Goal: Information Seeking & Learning: Learn about a topic

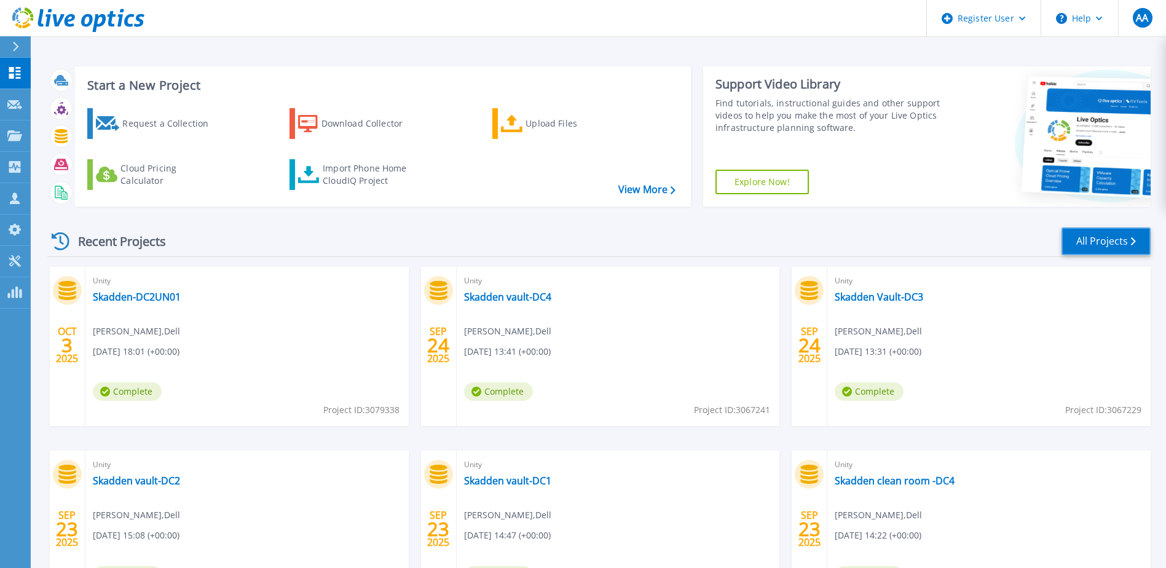
click at [1095, 243] on link "All Projects" at bounding box center [1105, 241] width 89 height 28
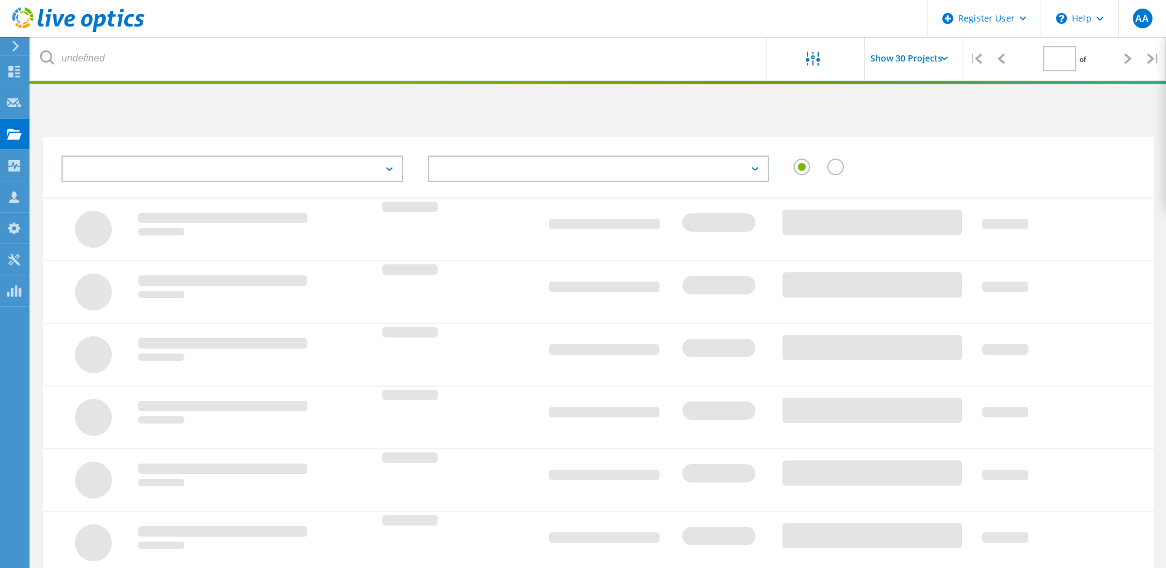
type input "1"
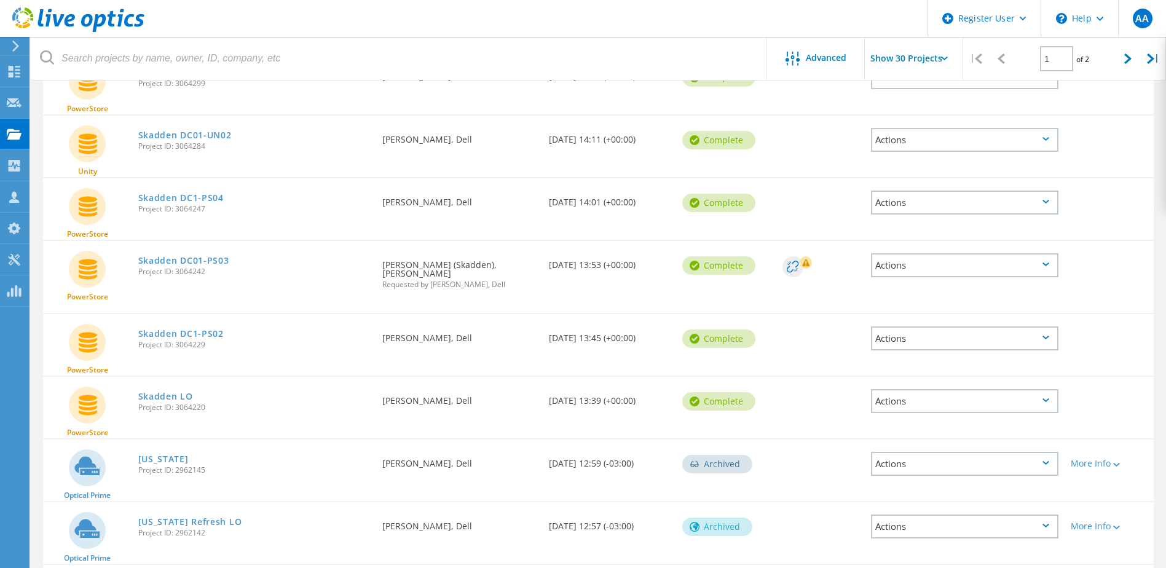
scroll to position [1229, 0]
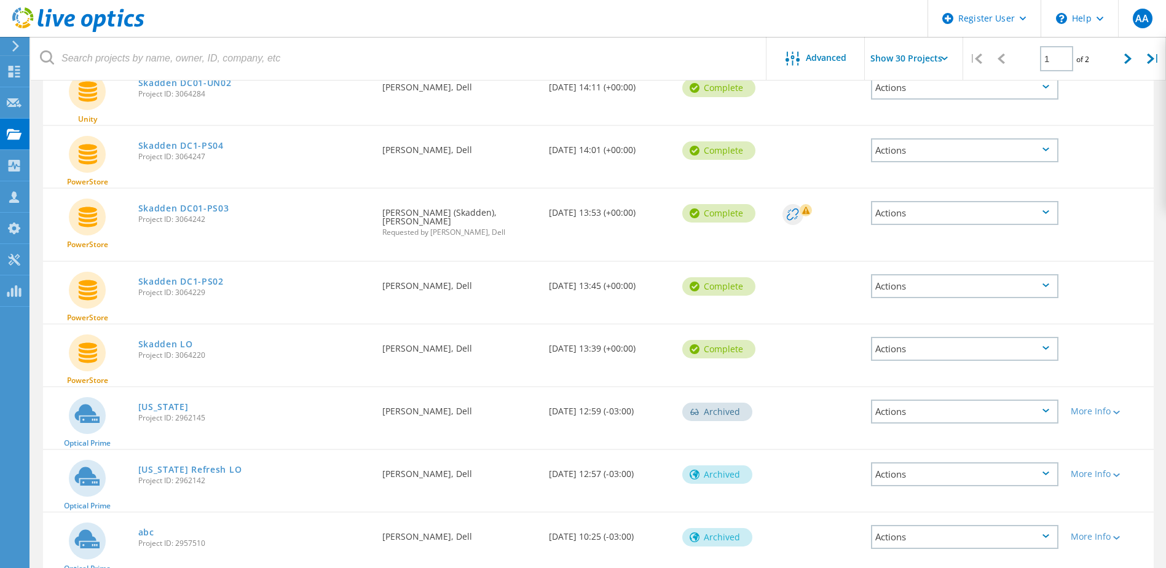
click at [165, 340] on link "Skadden LO" at bounding box center [165, 344] width 55 height 9
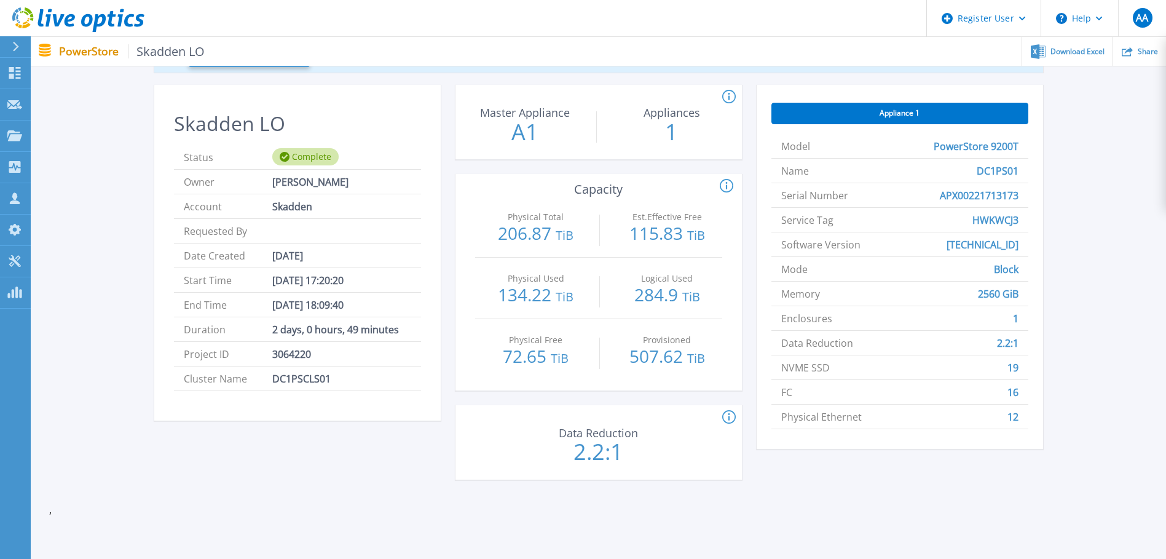
scroll to position [123, 0]
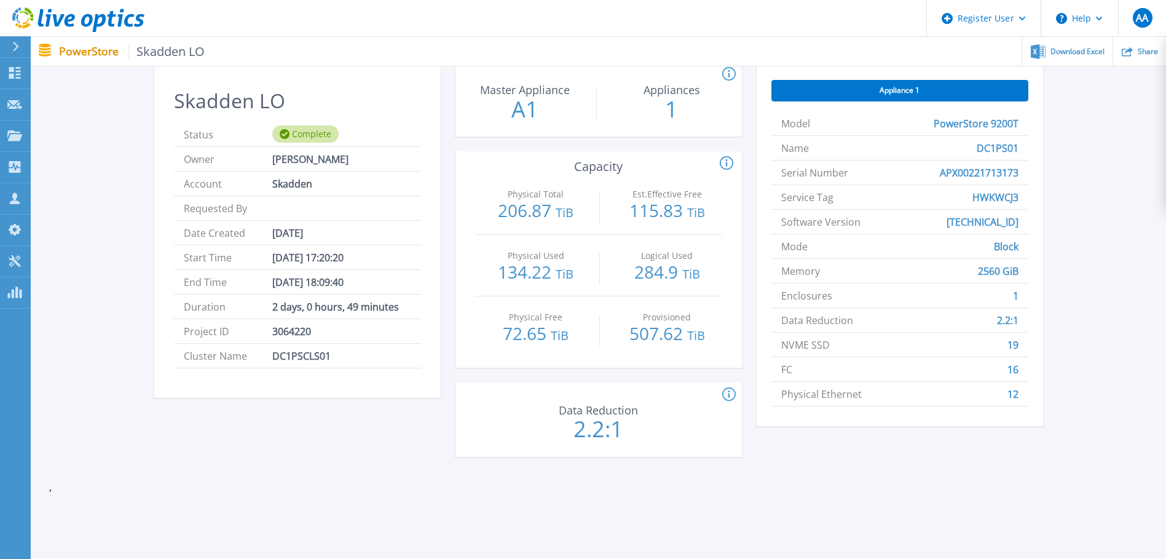
click at [509, 212] on p "206.87 TiB" at bounding box center [536, 212] width 110 height 20
copy p "206.87"
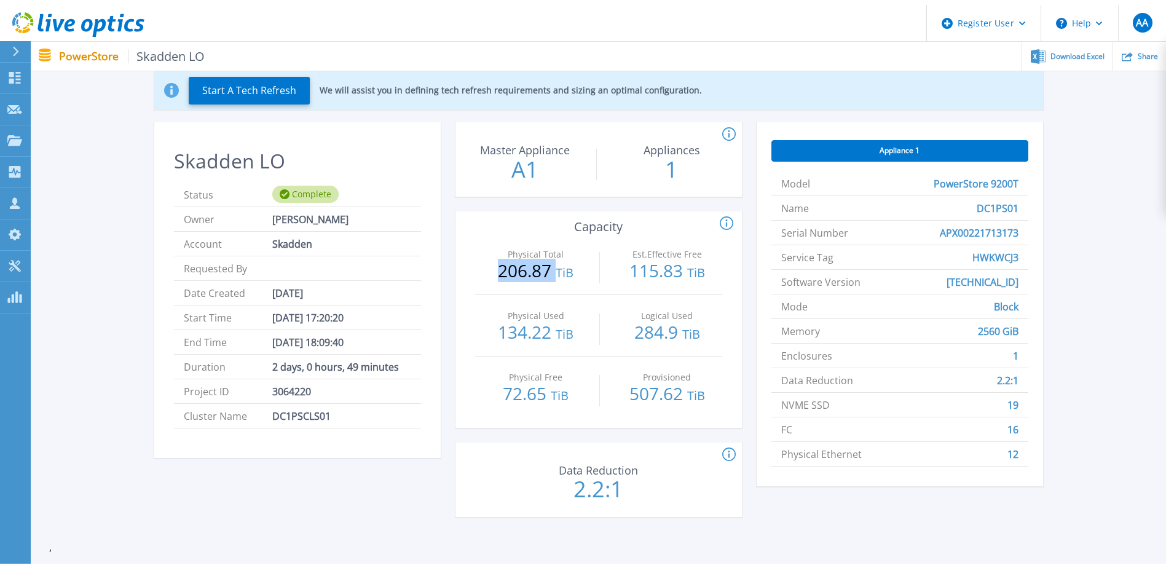
scroll to position [0, 0]
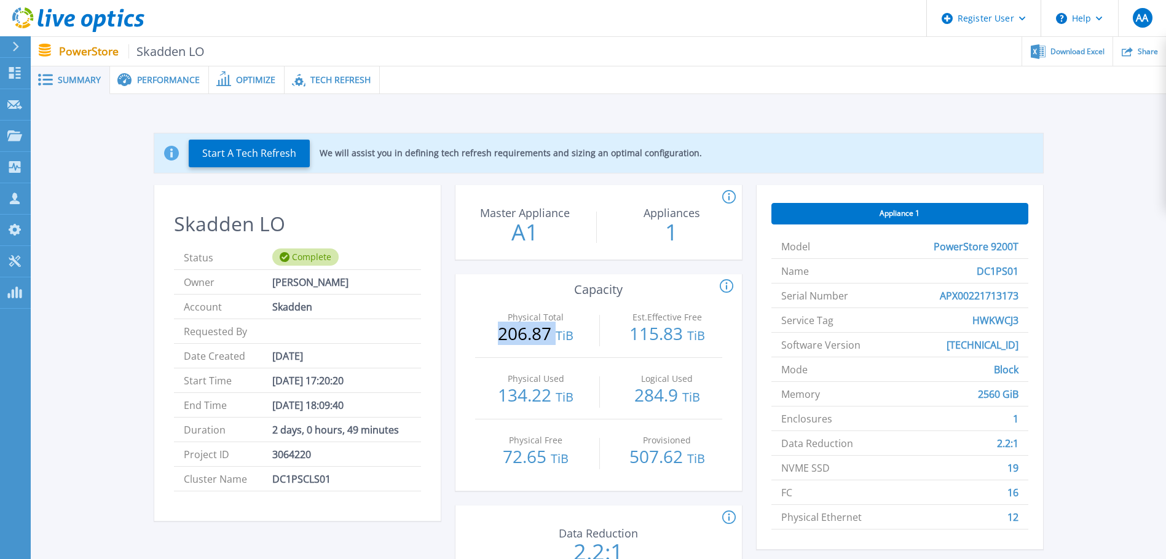
click at [159, 71] on div "Performance" at bounding box center [159, 80] width 99 height 28
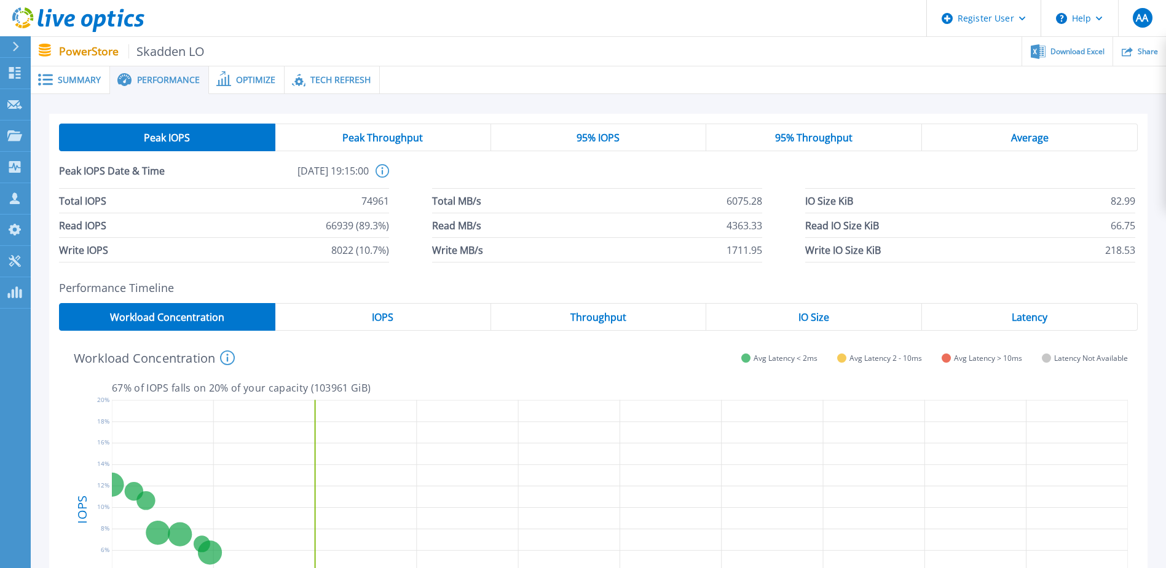
click at [585, 150] on div "95% IOPS" at bounding box center [599, 138] width 216 height 28
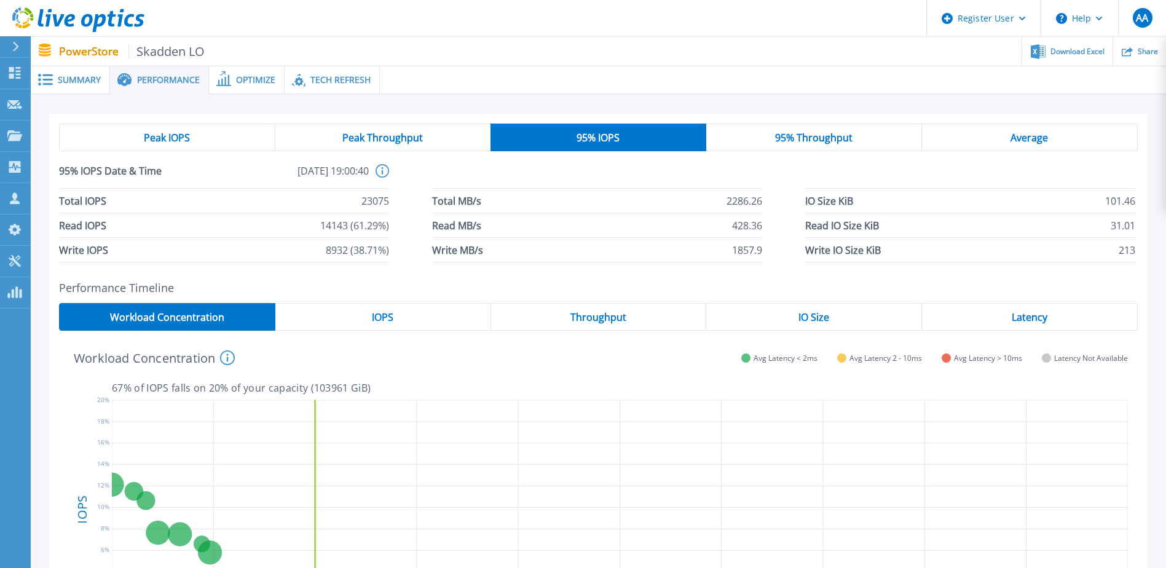
click at [588, 143] on span "95% IOPS" at bounding box center [597, 138] width 43 height 10
click at [371, 197] on span "23075" at bounding box center [375, 201] width 28 height 24
copy span "23075"
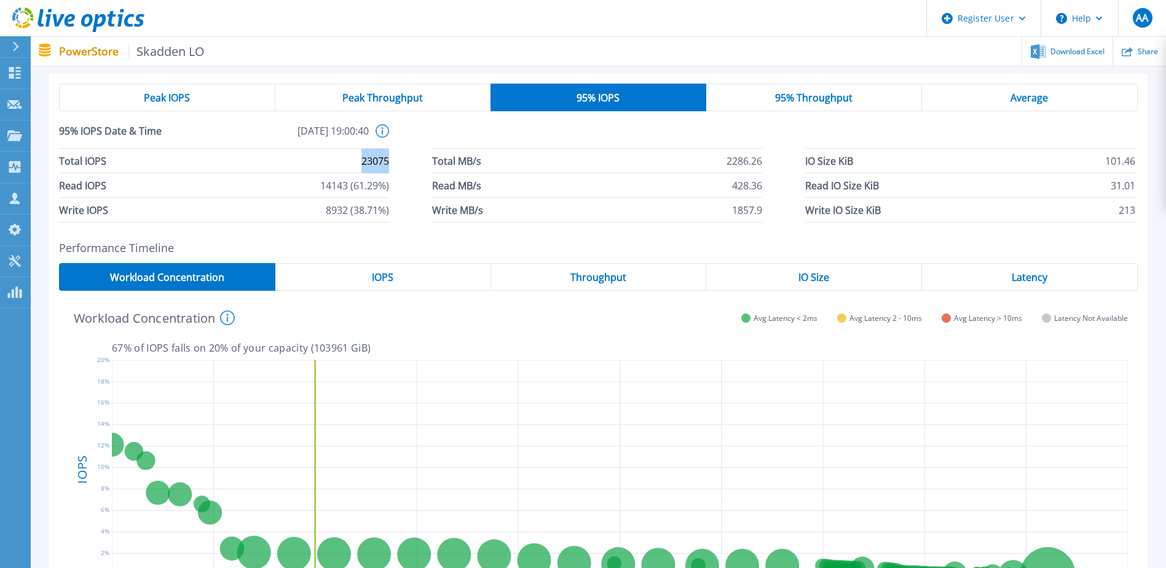
scroll to position [61, 0]
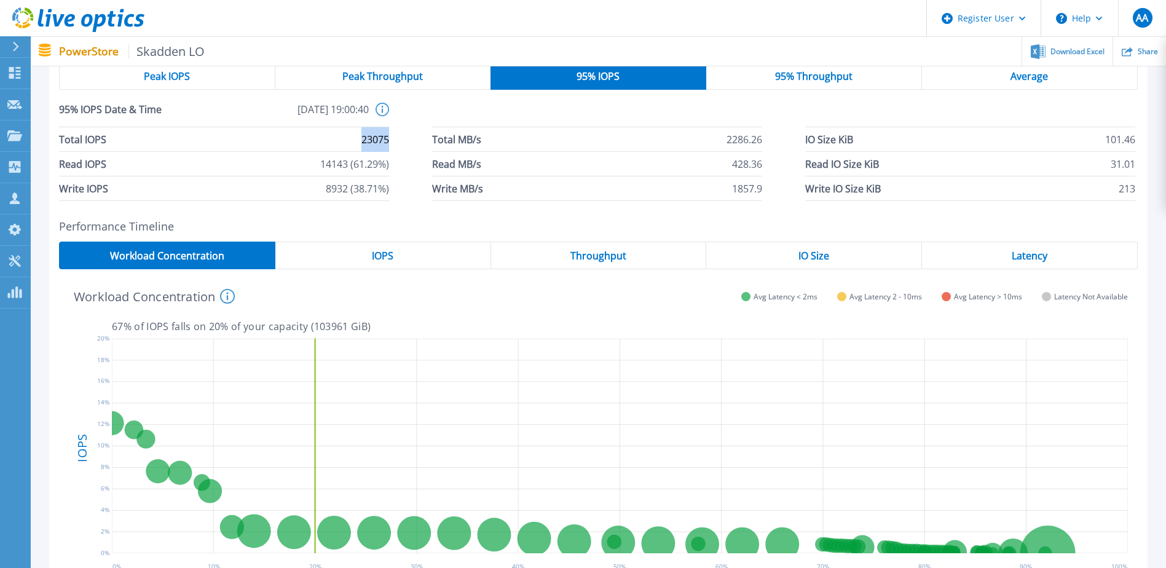
click at [398, 259] on div "IOPS" at bounding box center [383, 255] width 216 height 28
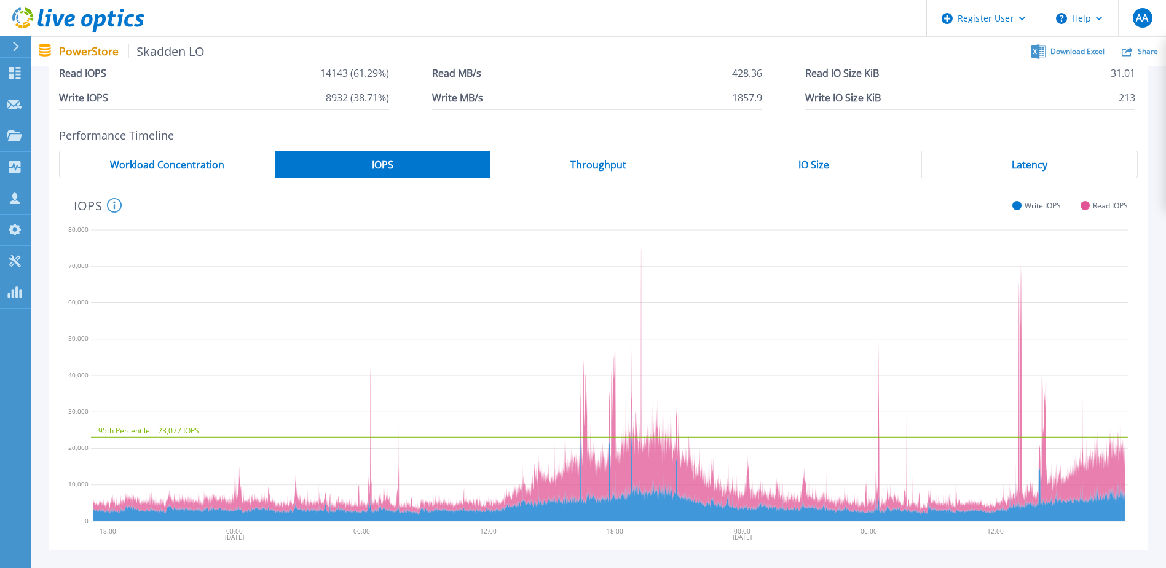
scroll to position [184, 0]
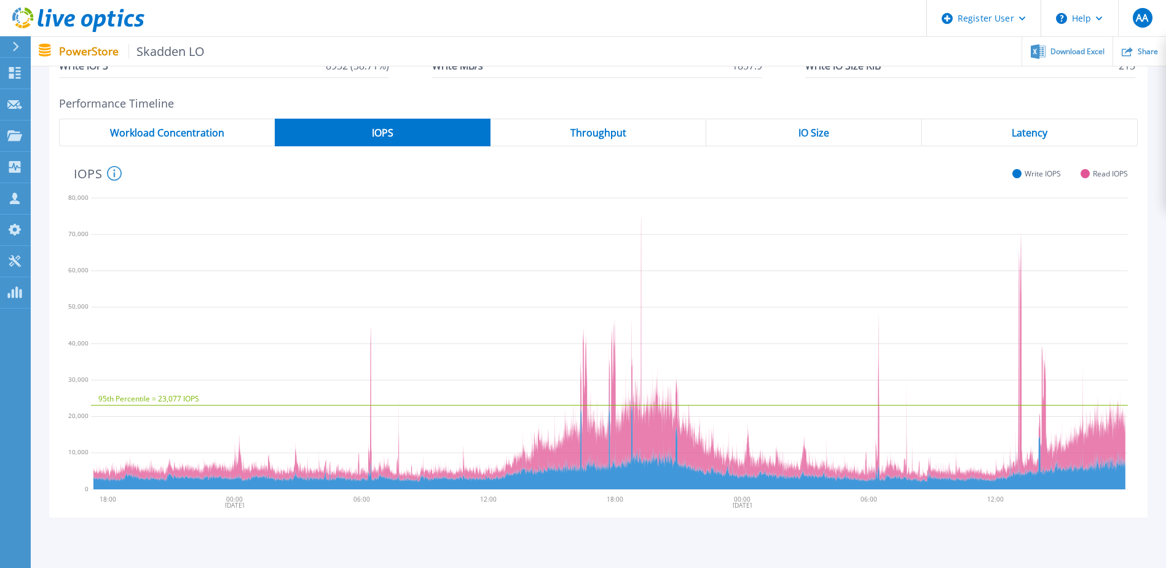
click at [1020, 140] on div "Latency" at bounding box center [1030, 133] width 216 height 28
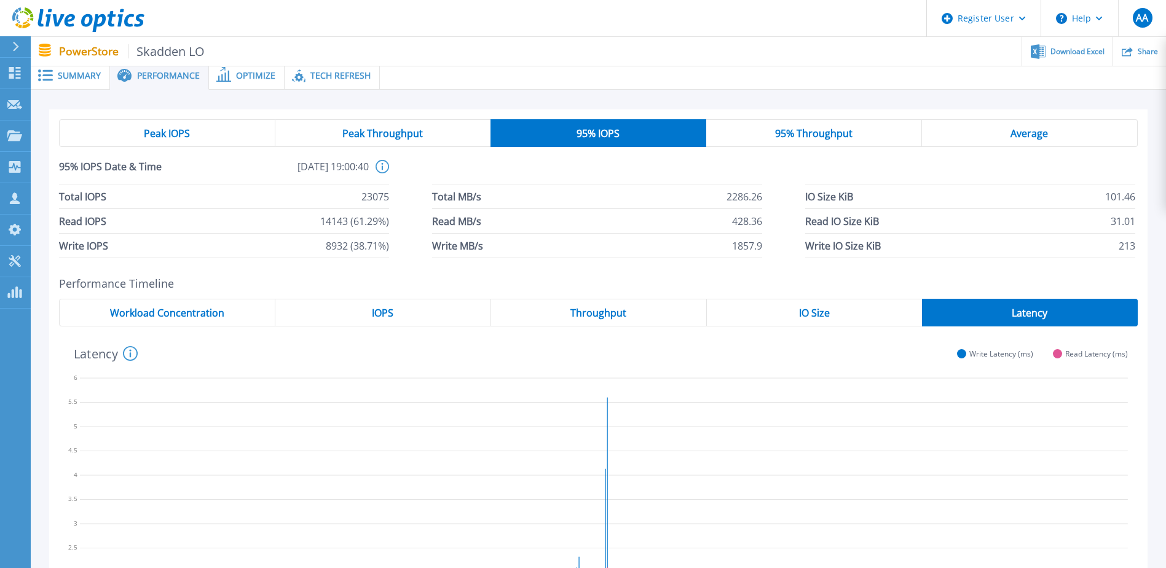
scroll to position [0, 0]
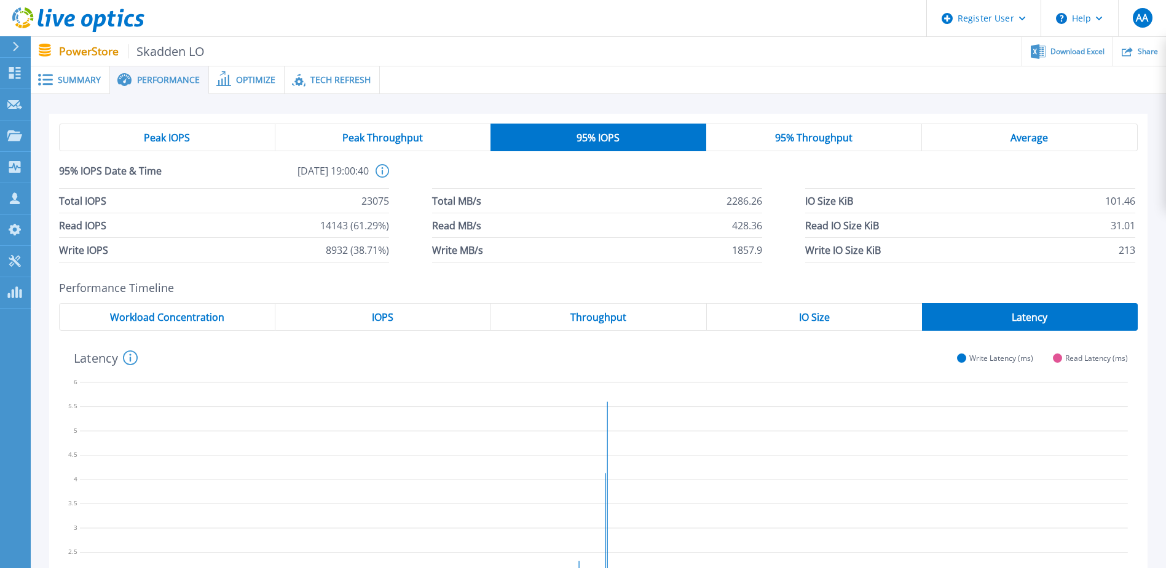
click at [85, 23] on icon at bounding box center [78, 19] width 132 height 25
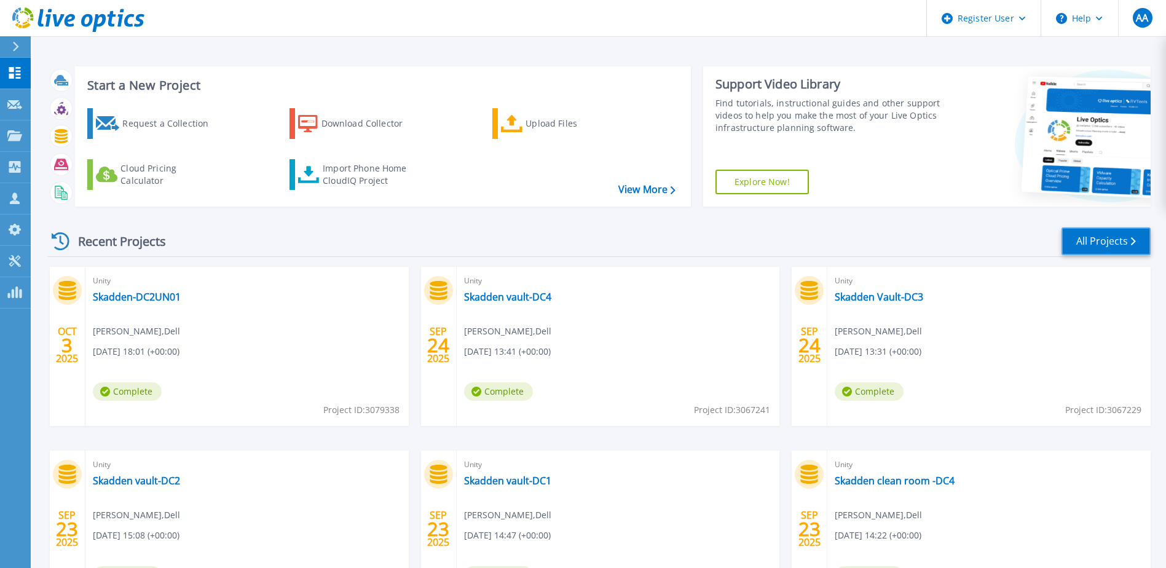
click at [1095, 246] on link "All Projects" at bounding box center [1105, 241] width 89 height 28
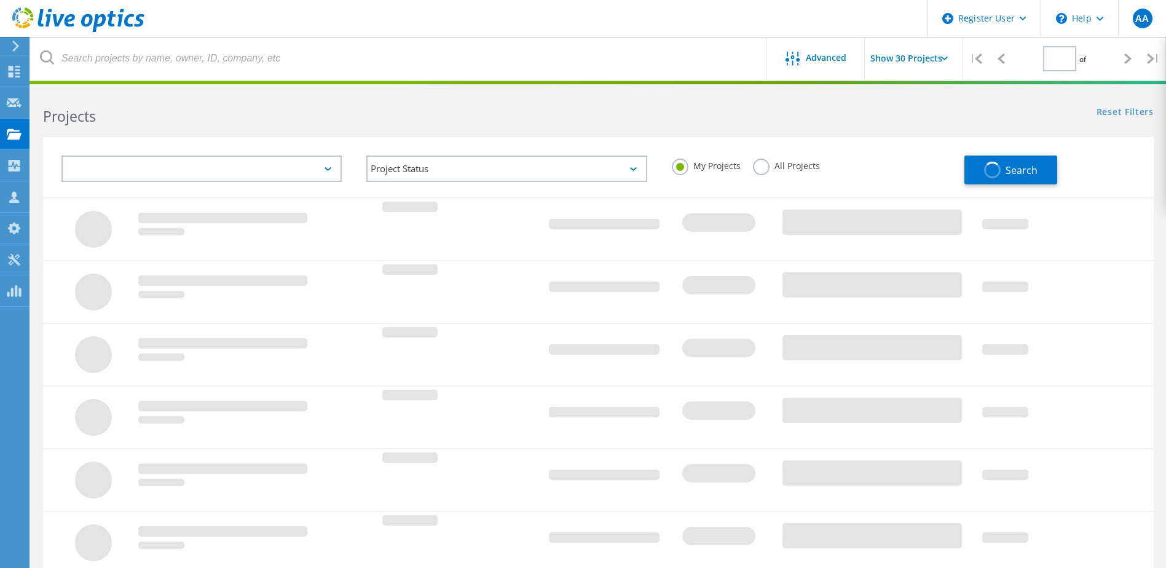
type input "1"
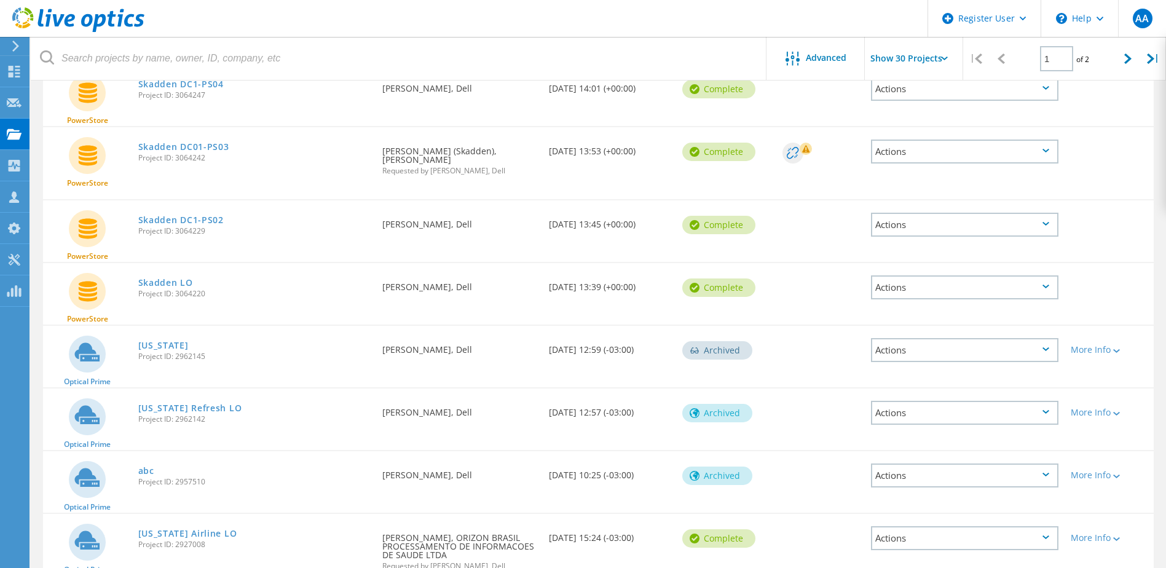
scroll to position [1167, 0]
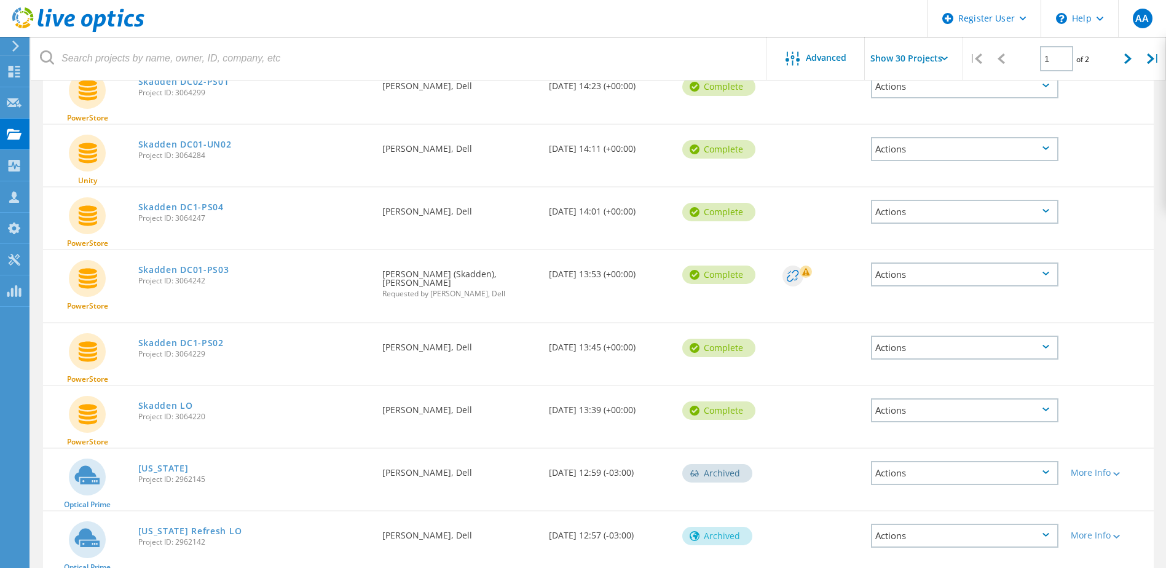
click at [213, 266] on link "Skadden DC01-PS03" at bounding box center [183, 269] width 91 height 9
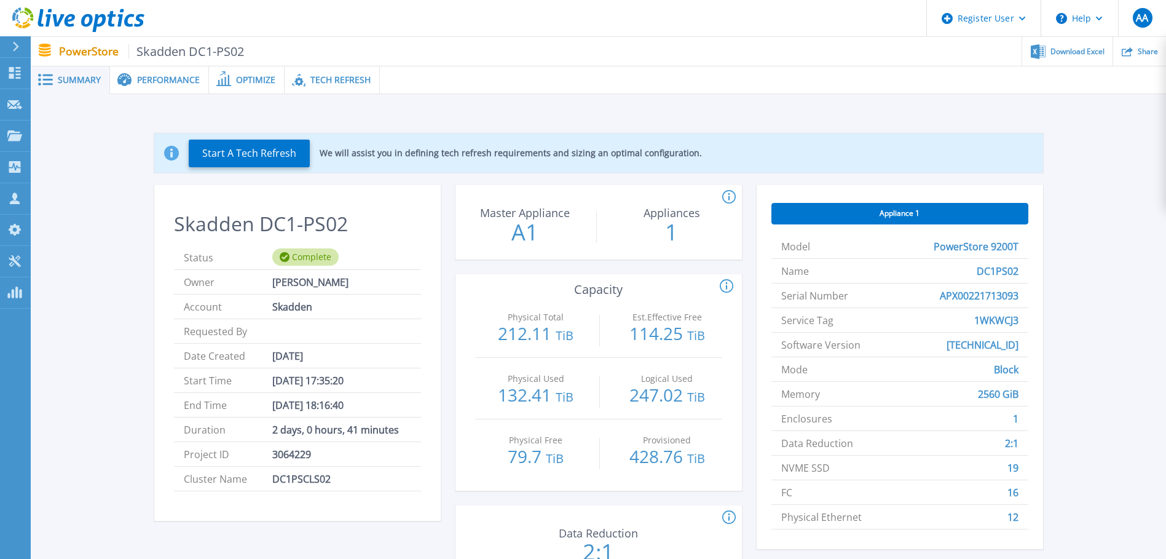
click at [517, 335] on p "212.11 TiB" at bounding box center [536, 334] width 110 height 20
copy p "212.11"
click at [142, 85] on div "Performance" at bounding box center [159, 80] width 99 height 28
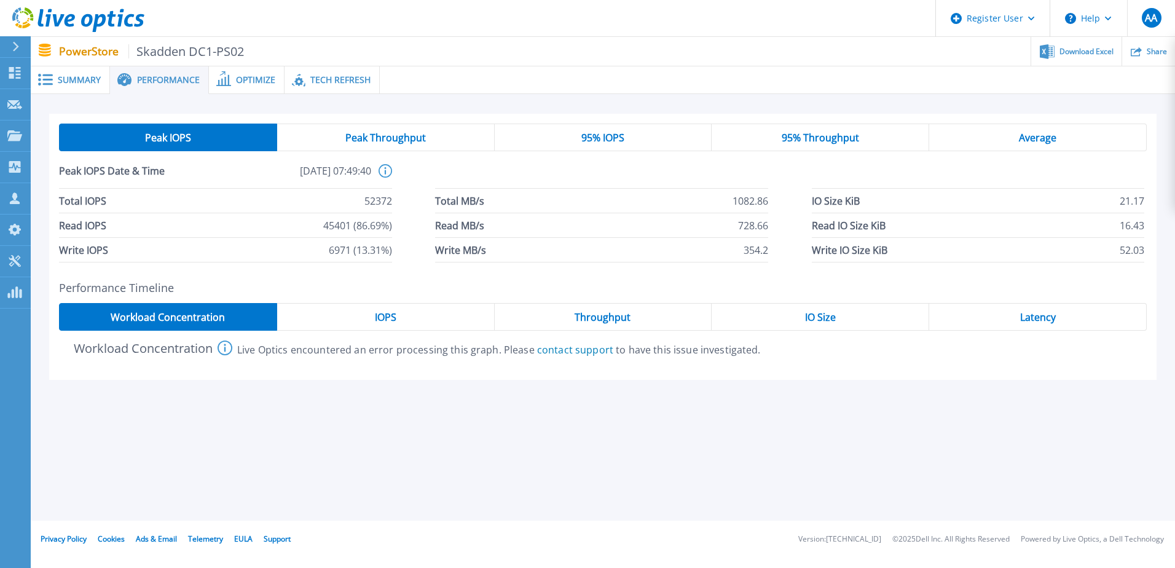
click at [597, 141] on span "95% IOPS" at bounding box center [602, 138] width 43 height 10
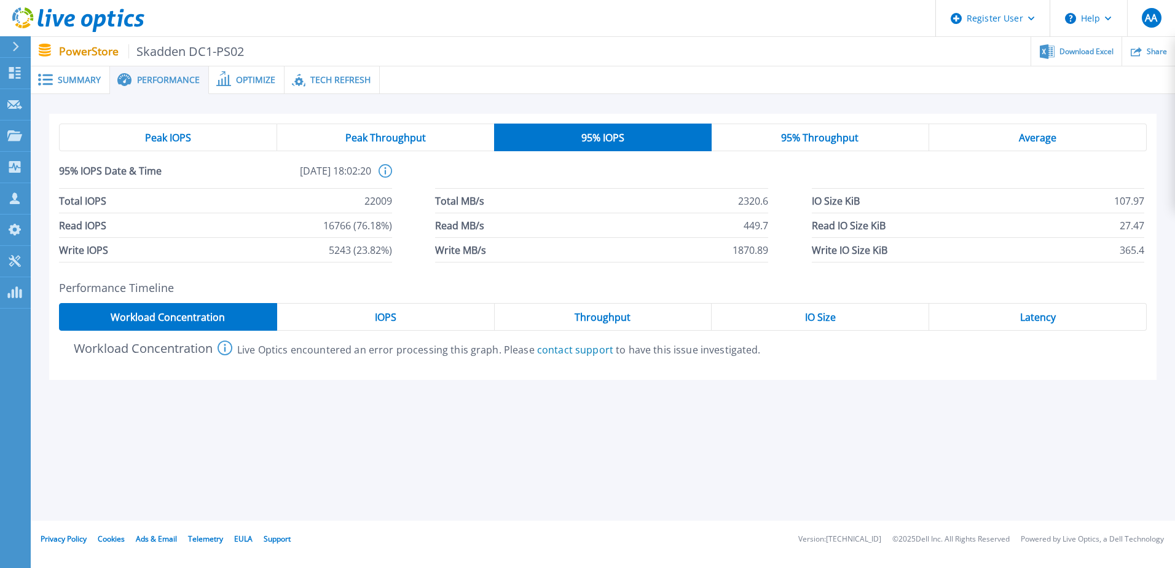
click at [382, 196] on span "22009" at bounding box center [378, 201] width 28 height 24
copy span "22009"
click at [440, 320] on div "IOPS" at bounding box center [386, 317] width 218 height 28
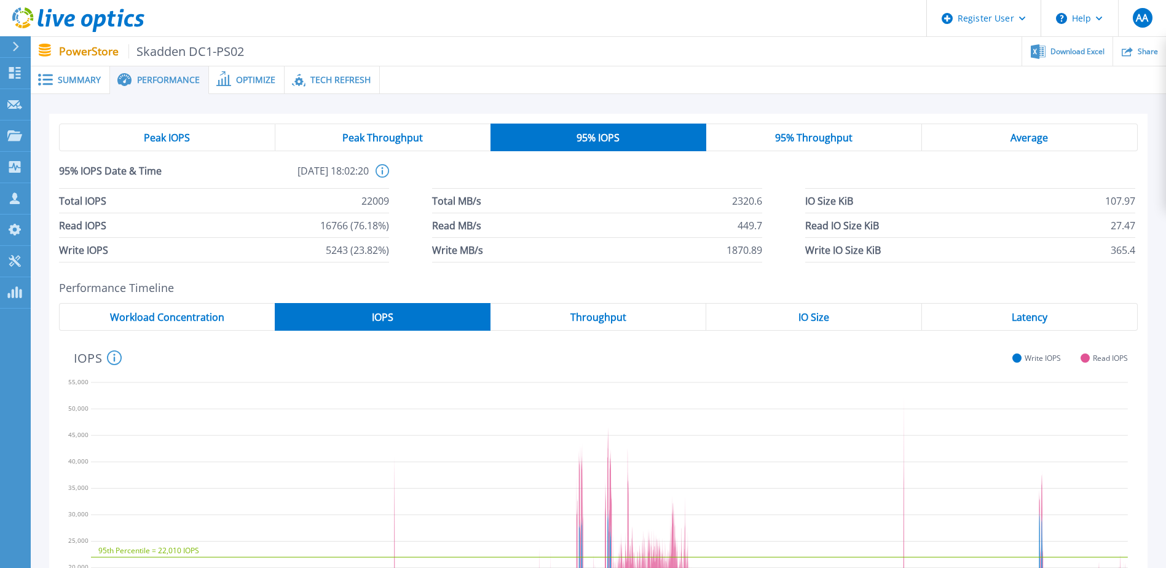
click at [63, 77] on span "Summary" at bounding box center [79, 80] width 43 height 9
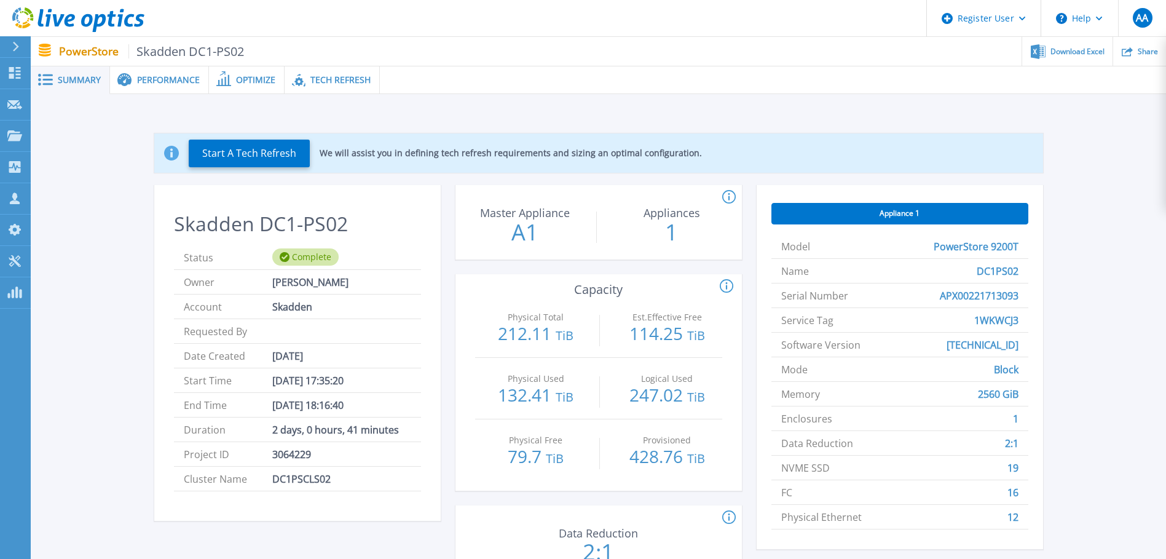
click at [998, 269] on span "DC1PS02" at bounding box center [997, 271] width 42 height 24
copy span "DC1PS02"
click at [1003, 317] on span "1WKWCJ3" at bounding box center [996, 320] width 44 height 24
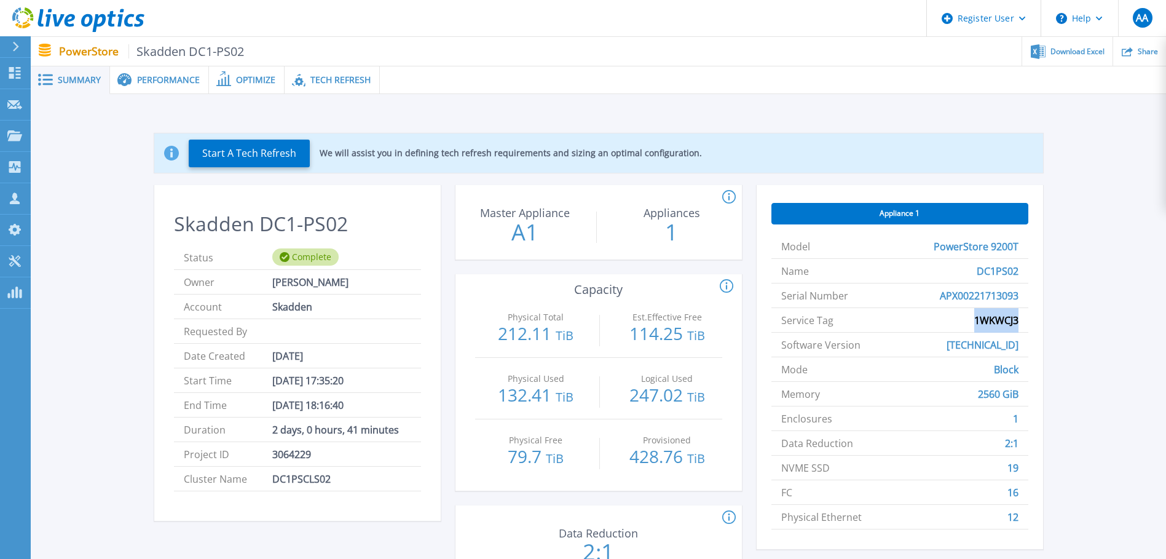
copy span "1WKWCJ3"
click at [175, 84] on span "Performance" at bounding box center [168, 80] width 63 height 9
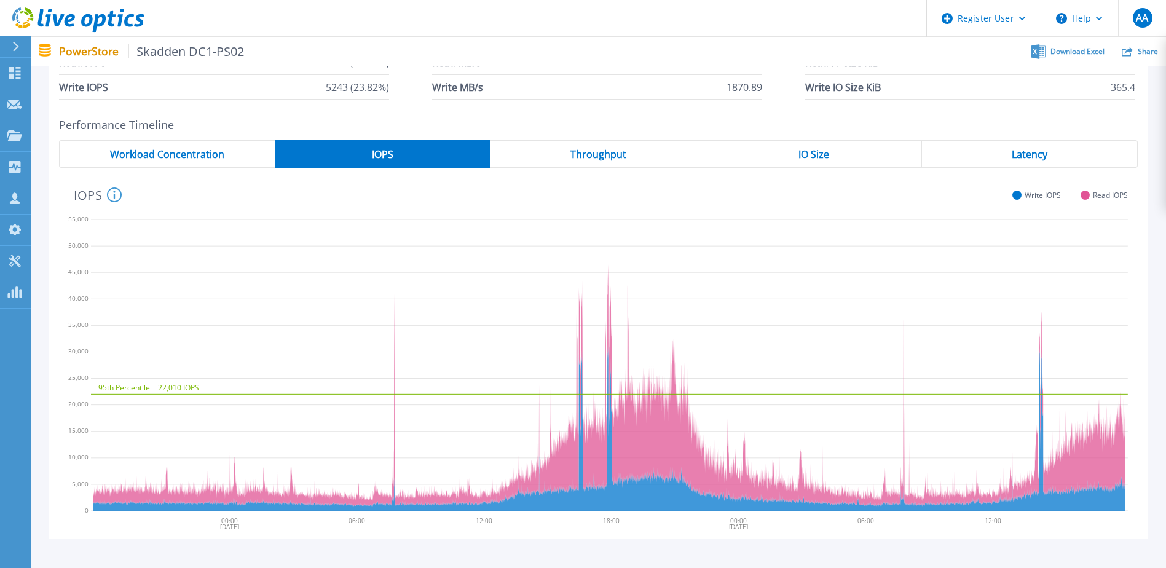
scroll to position [184, 0]
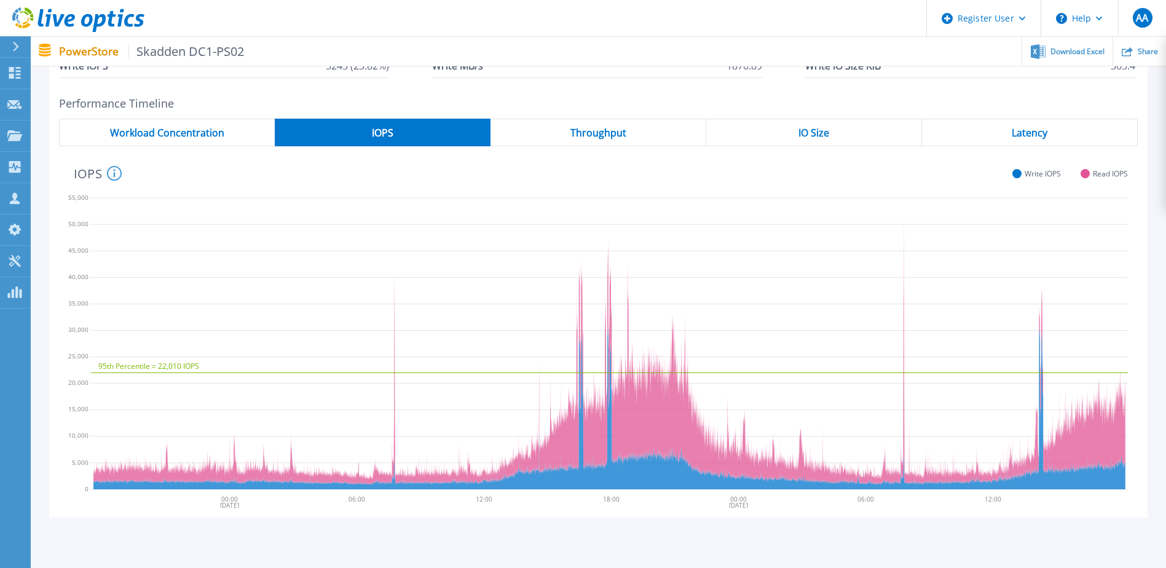
drag, startPoint x: 1148, startPoint y: 4, endPoint x: 45, endPoint y: 138, distance: 1111.1
click at [45, 138] on div "Peak IOPS Peak Throughput 95% IOPS 95% Throughput Average 95% IOPS Date & Time …" at bounding box center [598, 231] width 1135 height 643
click at [1040, 131] on span "Latency" at bounding box center [1029, 133] width 36 height 10
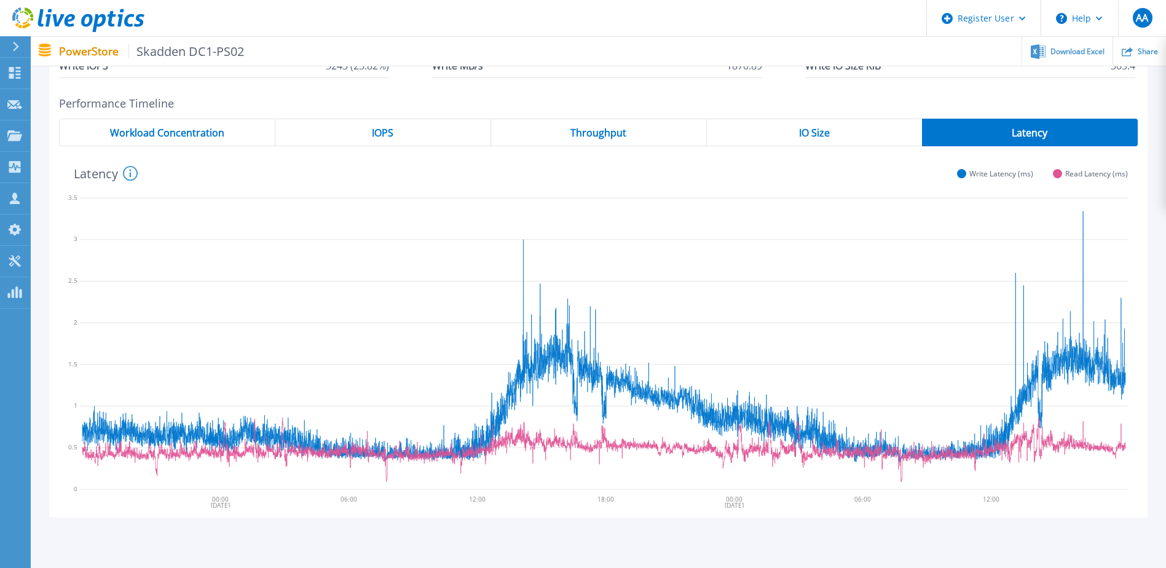
click at [69, 551] on div "Peak IOPS Peak Throughput 95% IOPS 95% Throughput Average 95% IOPS Date & Time …" at bounding box center [598, 231] width 1135 height 643
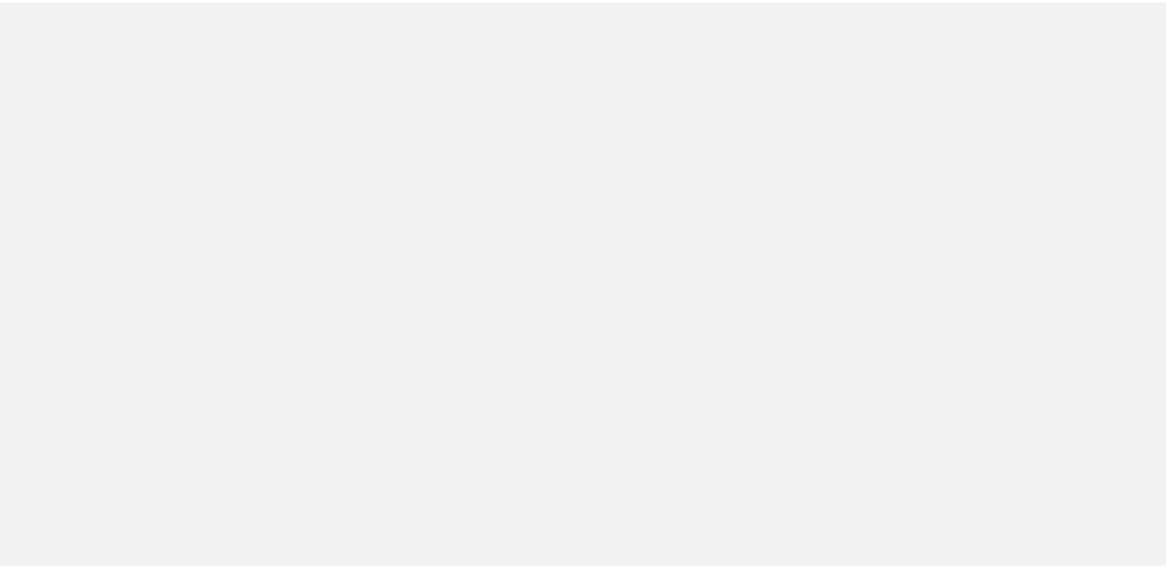
scroll to position [305, 0]
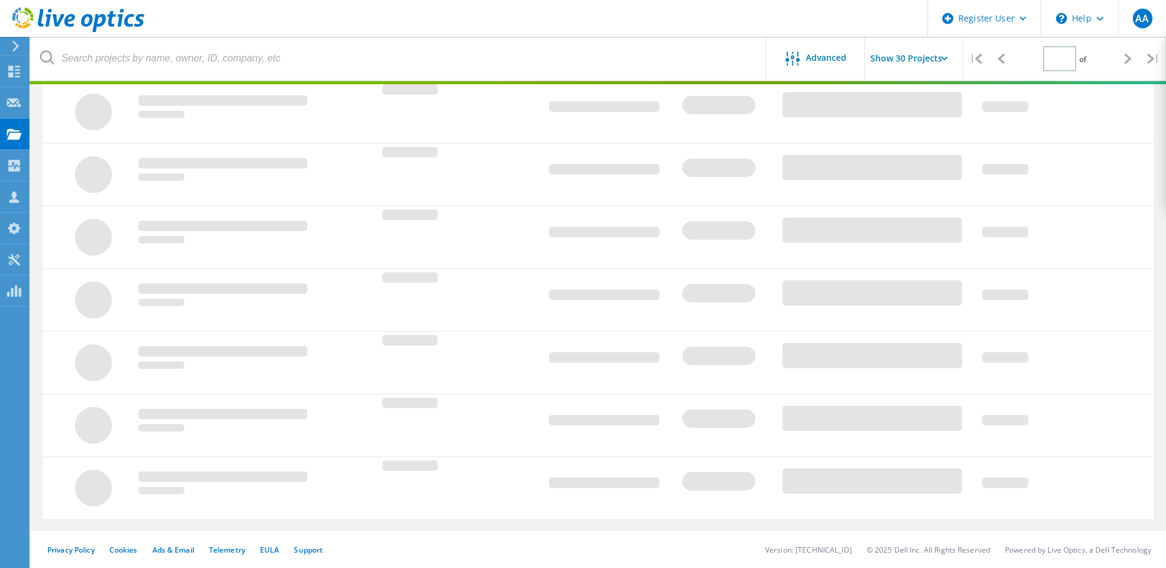
type input "1"
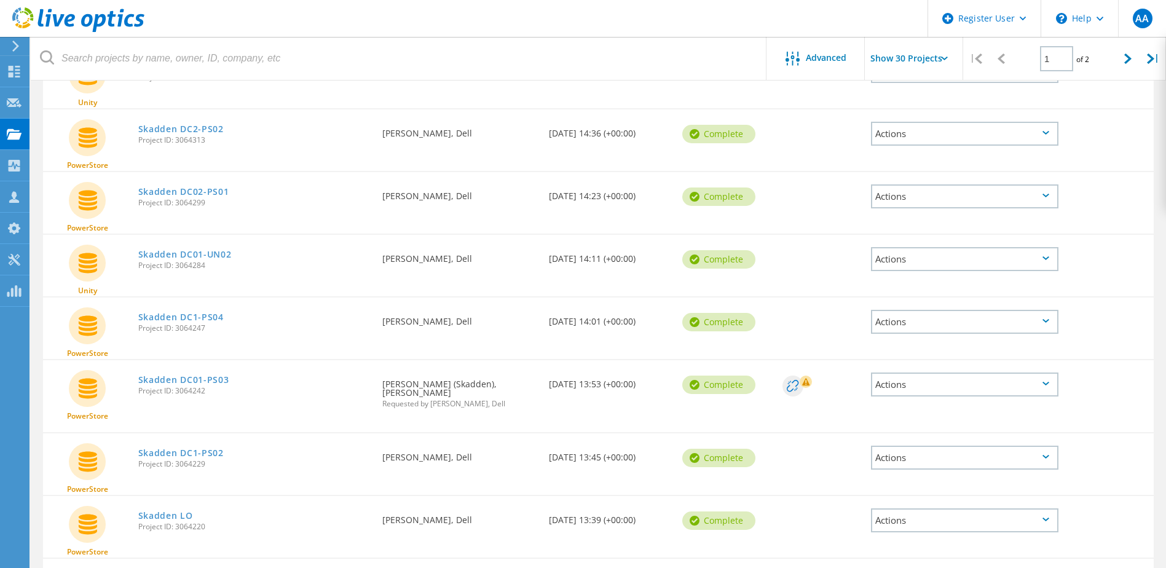
scroll to position [1043, 0]
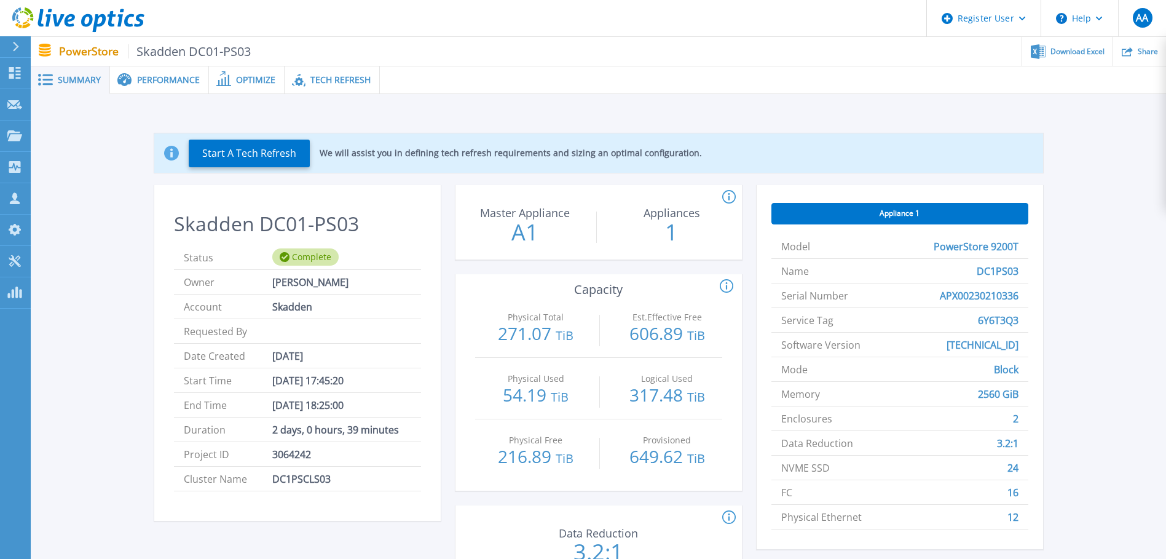
click at [1004, 268] on span "DC1PS03" at bounding box center [997, 271] width 42 height 24
copy span "DC1PS03"
click at [996, 319] on span "6Y6T3Q3" at bounding box center [998, 320] width 41 height 24
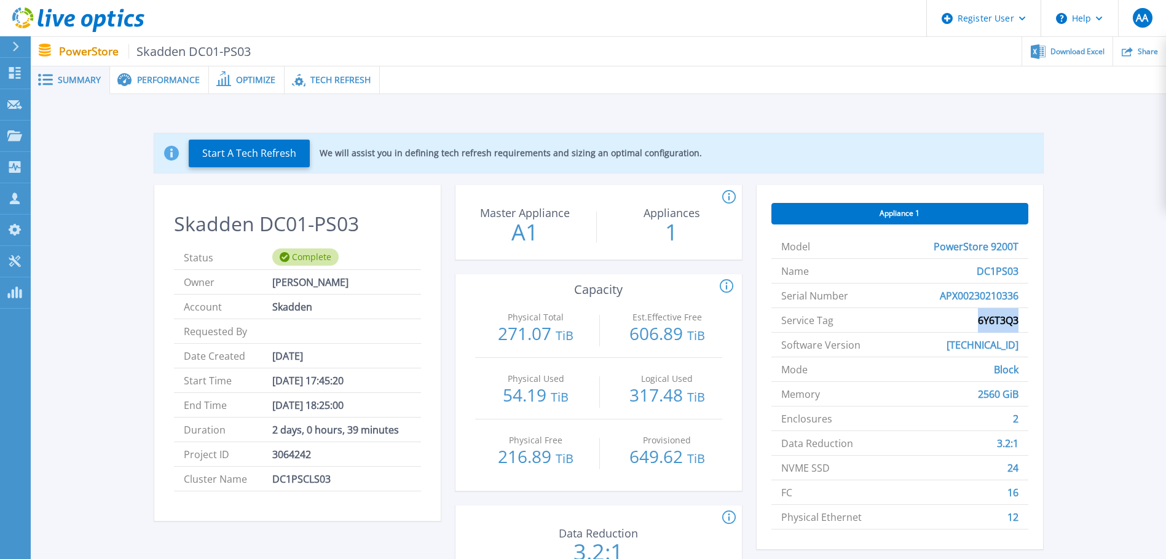
copy span "6Y6T3Q3"
click at [526, 333] on p "271.07 TiB" at bounding box center [536, 334] width 110 height 20
copy p "271.07"
click at [164, 80] on span "Performance" at bounding box center [168, 80] width 63 height 9
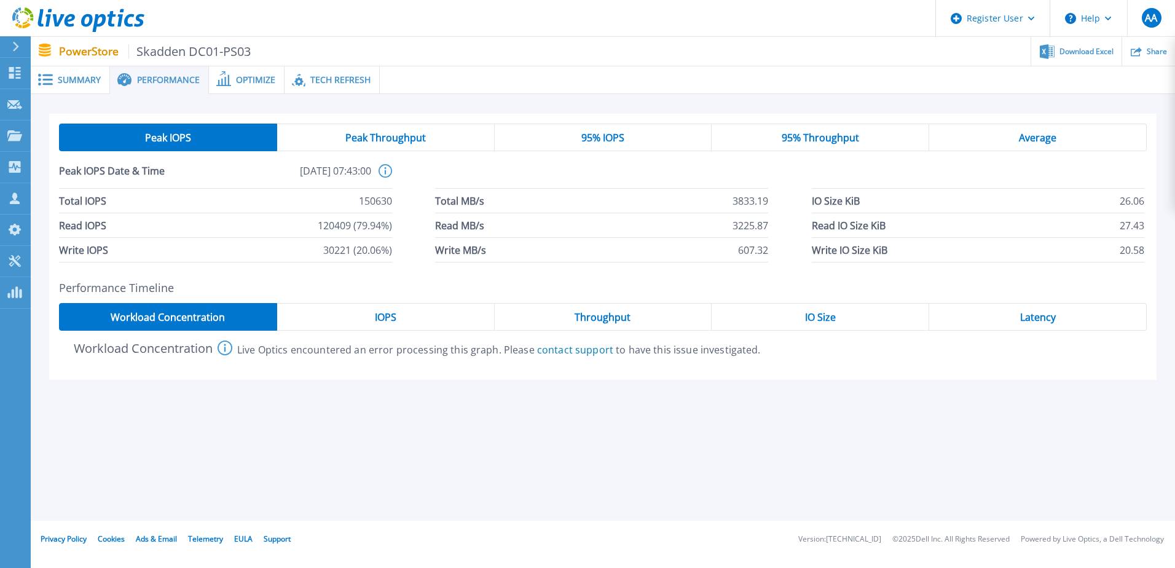
click at [584, 137] on span "95% IOPS" at bounding box center [602, 138] width 43 height 10
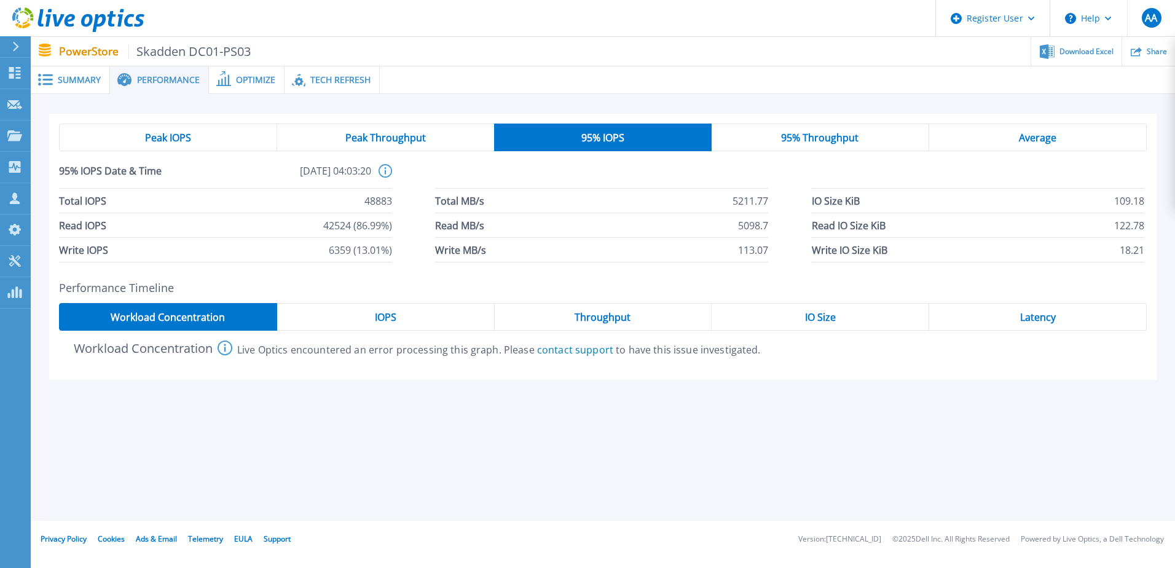
click at [380, 198] on span "48883" at bounding box center [378, 201] width 28 height 24
copy span "48883"
drag, startPoint x: 562, startPoint y: 318, endPoint x: 570, endPoint y: 318, distance: 8.0
click at [562, 318] on div "Throughput" at bounding box center [604, 317] width 218 height 28
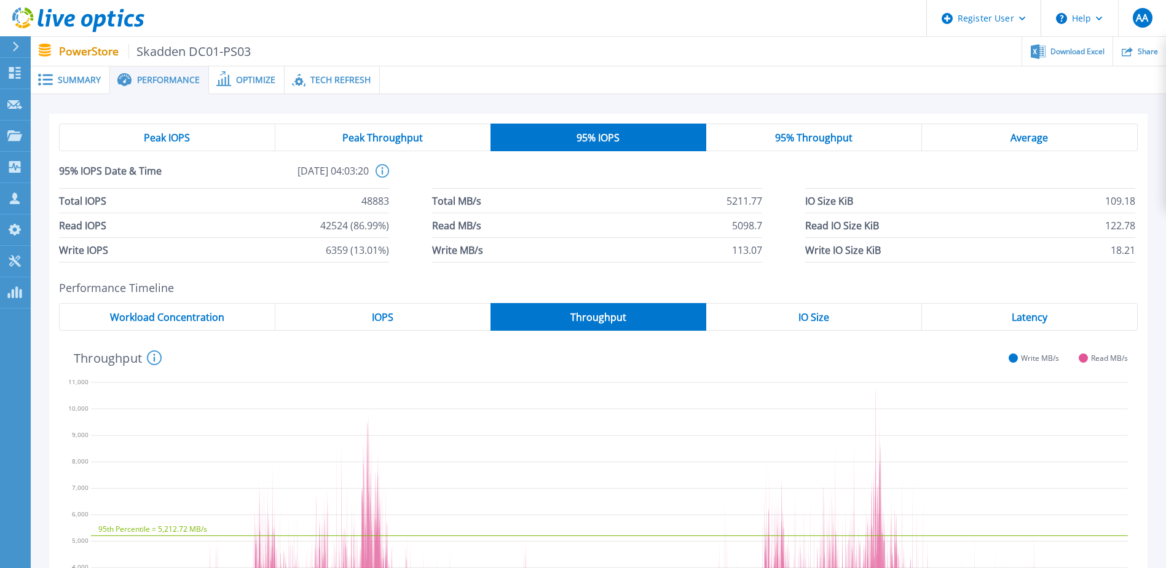
click at [377, 312] on span "IOPS" at bounding box center [383, 317] width 22 height 10
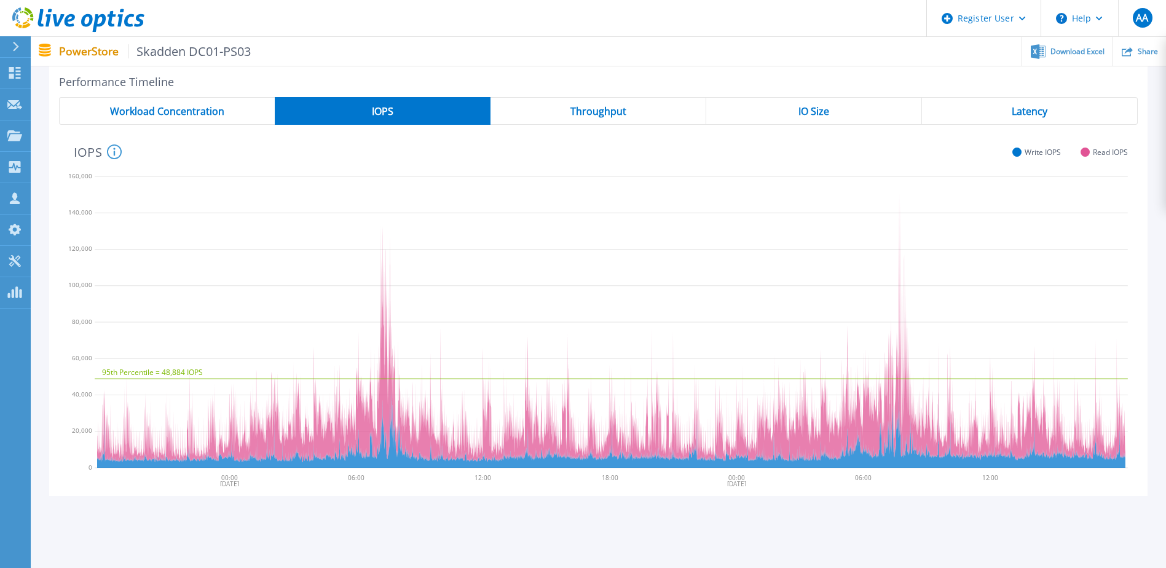
scroll to position [184, 0]
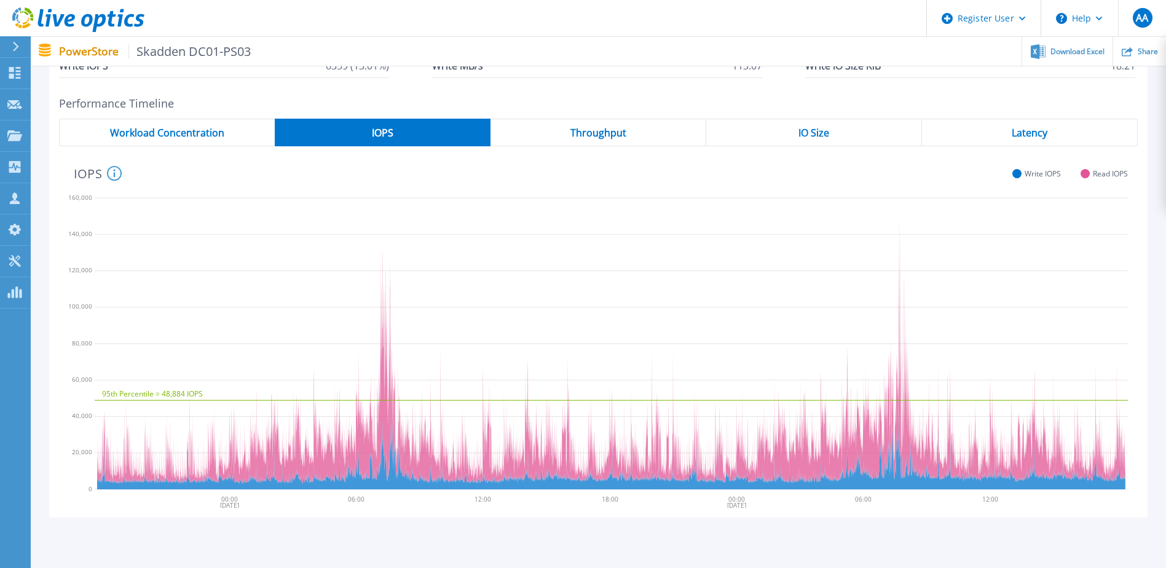
click at [60, 159] on div "IOPS System Read and Write IOPS over the period of time collected, green line i…" at bounding box center [593, 172] width 1069 height 32
click at [1022, 132] on span "Latency" at bounding box center [1029, 133] width 36 height 10
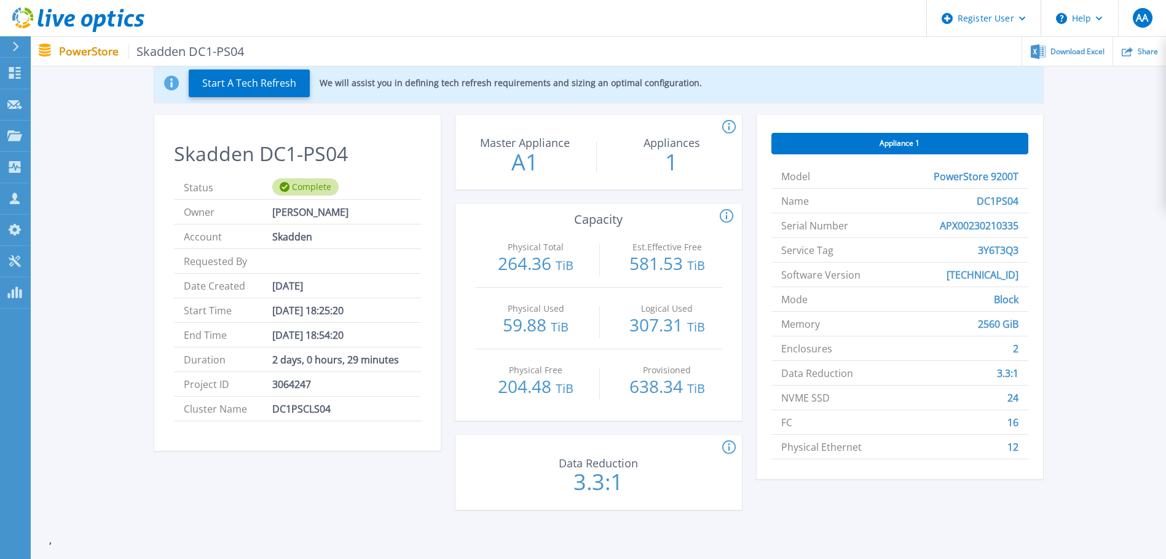
scroll to position [123, 0]
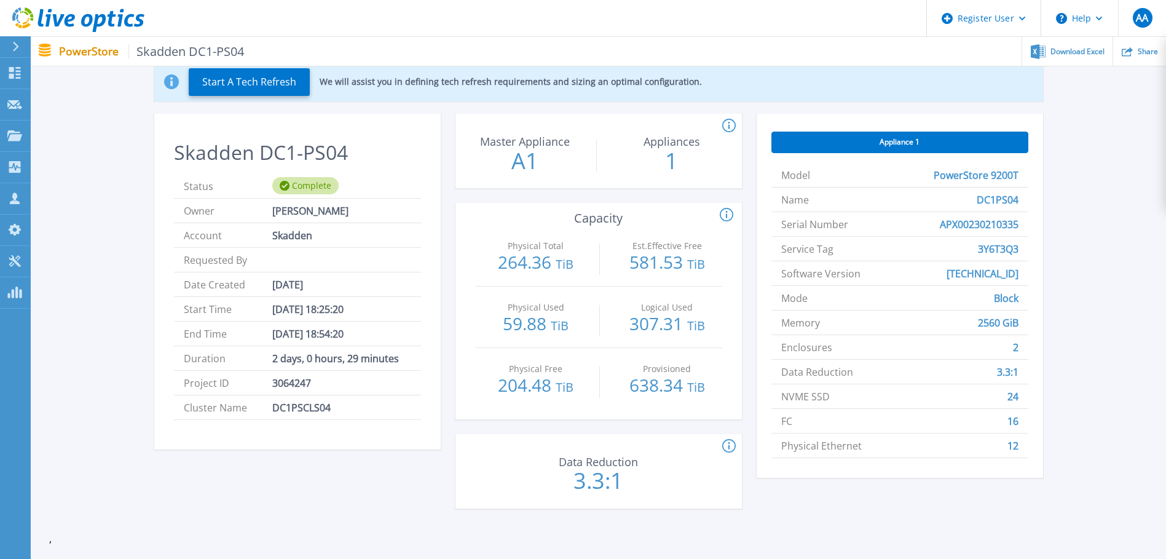
click at [522, 260] on p "264.36 TiB" at bounding box center [536, 263] width 110 height 20
copy p "264.36"
click at [989, 198] on span "DC1PS04" at bounding box center [997, 199] width 42 height 24
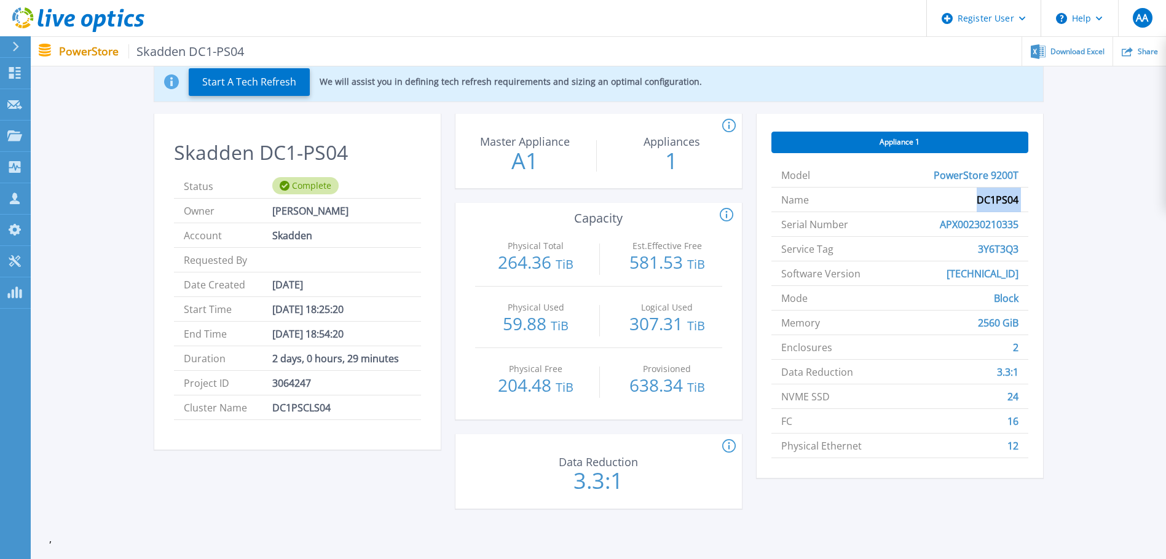
click at [989, 198] on span "DC1PS04" at bounding box center [997, 199] width 42 height 24
copy span "DC1PS04"
click at [996, 247] on span "3Y6T3Q3" at bounding box center [998, 249] width 41 height 24
copy span "3Y6T3Q3"
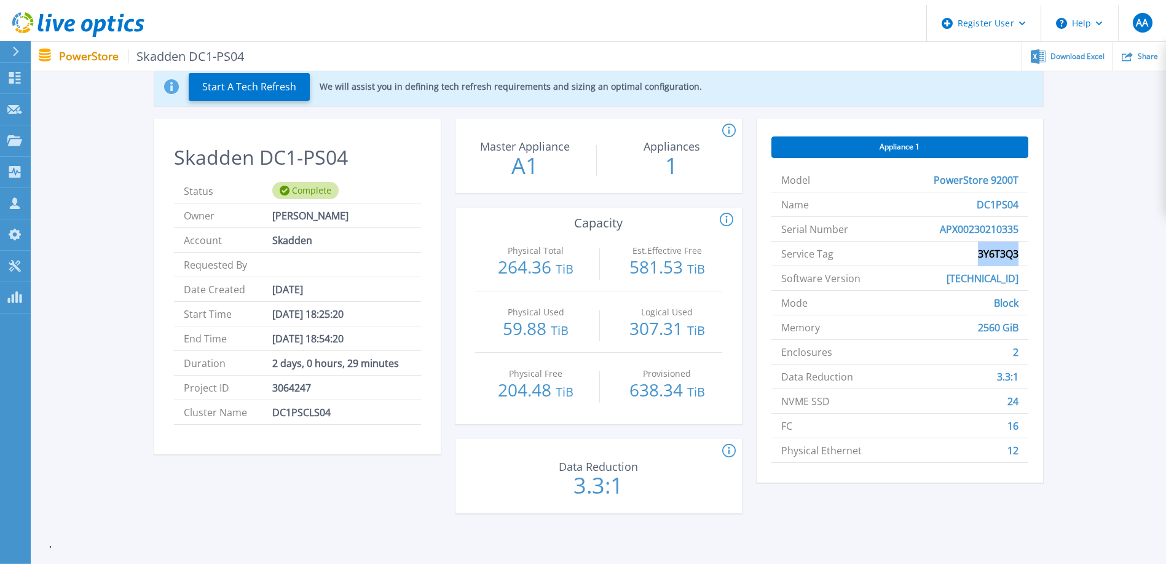
scroll to position [0, 0]
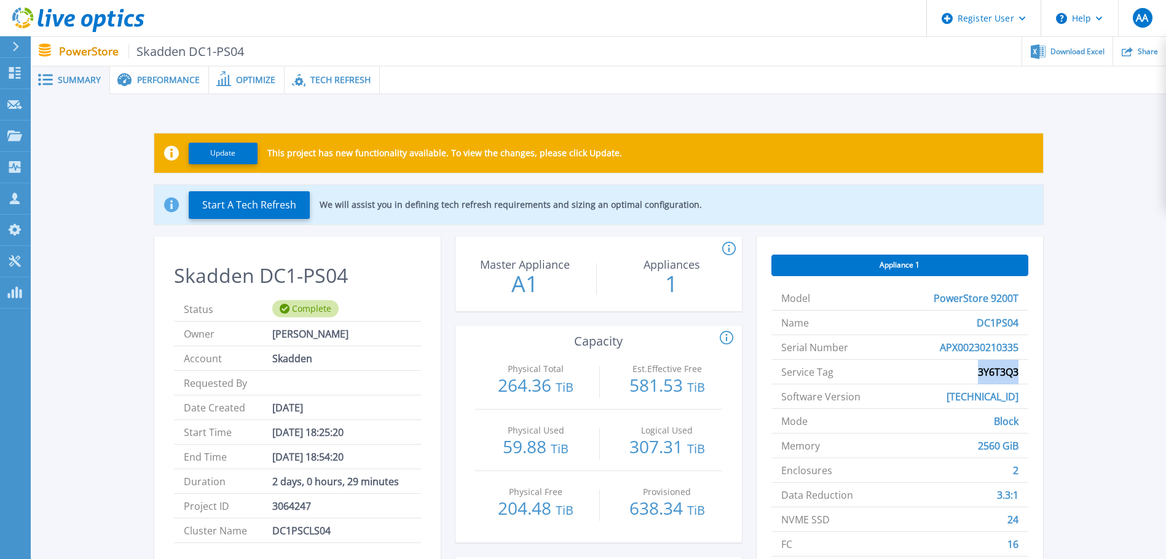
click at [148, 82] on span "Performance" at bounding box center [168, 80] width 63 height 9
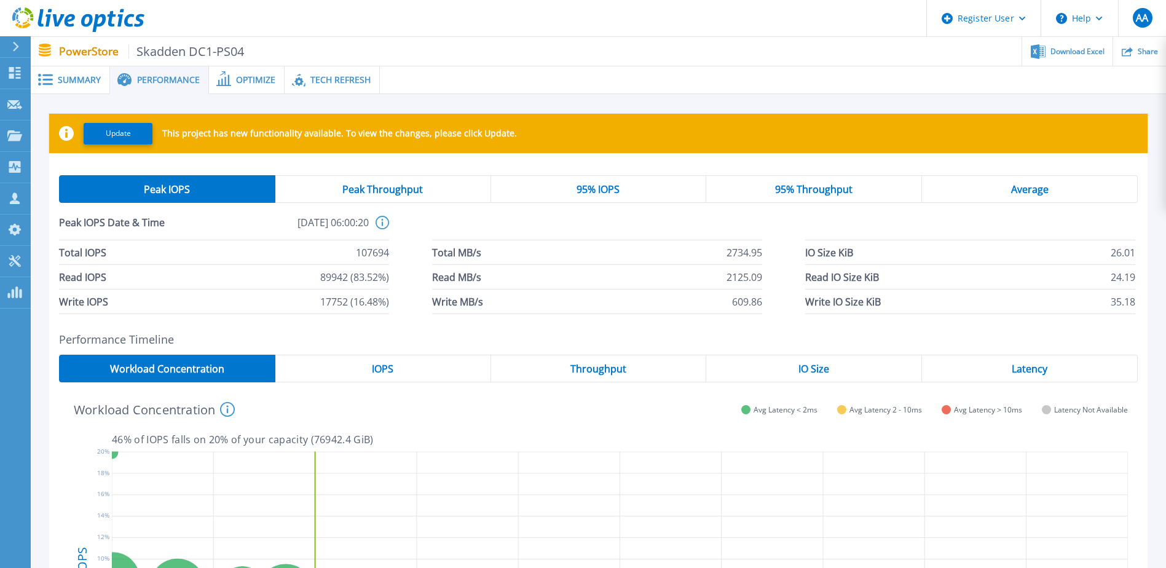
click at [600, 190] on span "95% IOPS" at bounding box center [597, 189] width 43 height 10
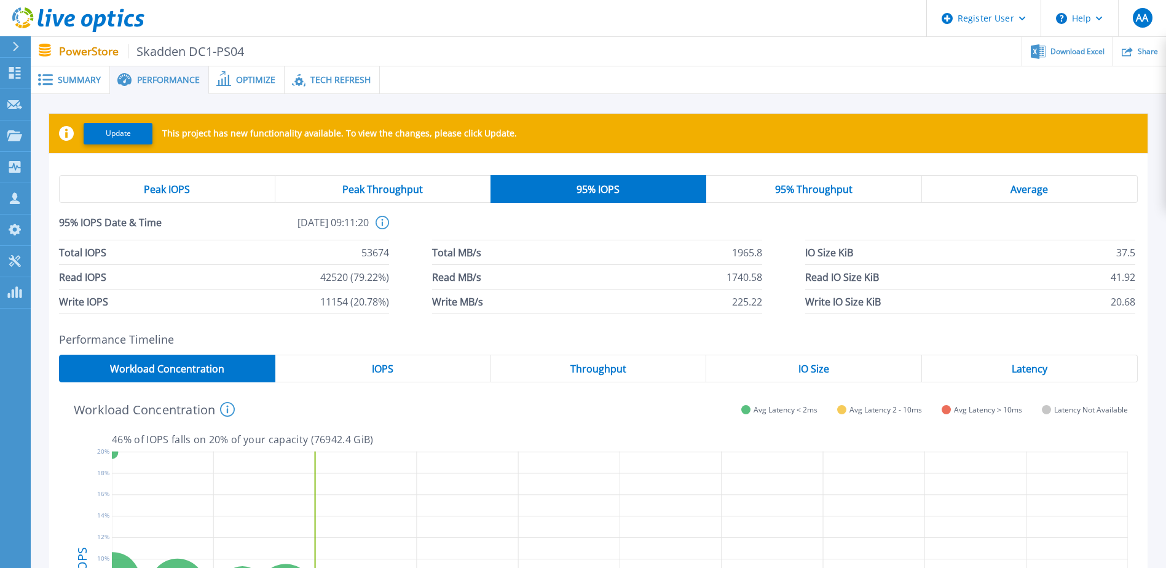
click at [380, 252] on span "53674" at bounding box center [375, 252] width 28 height 24
copy span "53674"
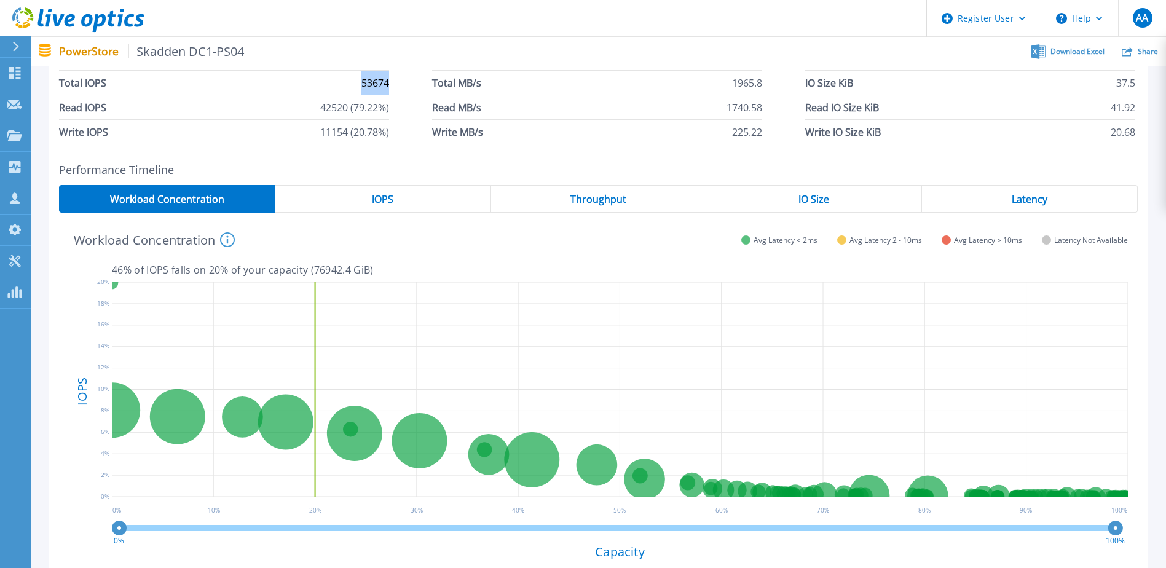
scroll to position [184, 0]
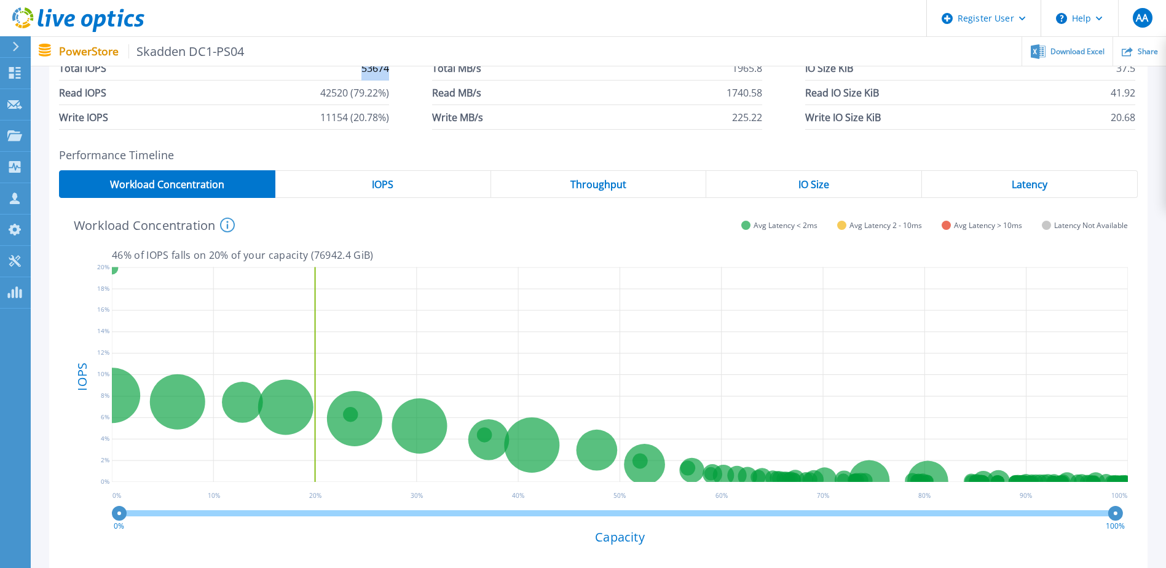
click at [351, 182] on div "IOPS" at bounding box center [383, 184] width 216 height 28
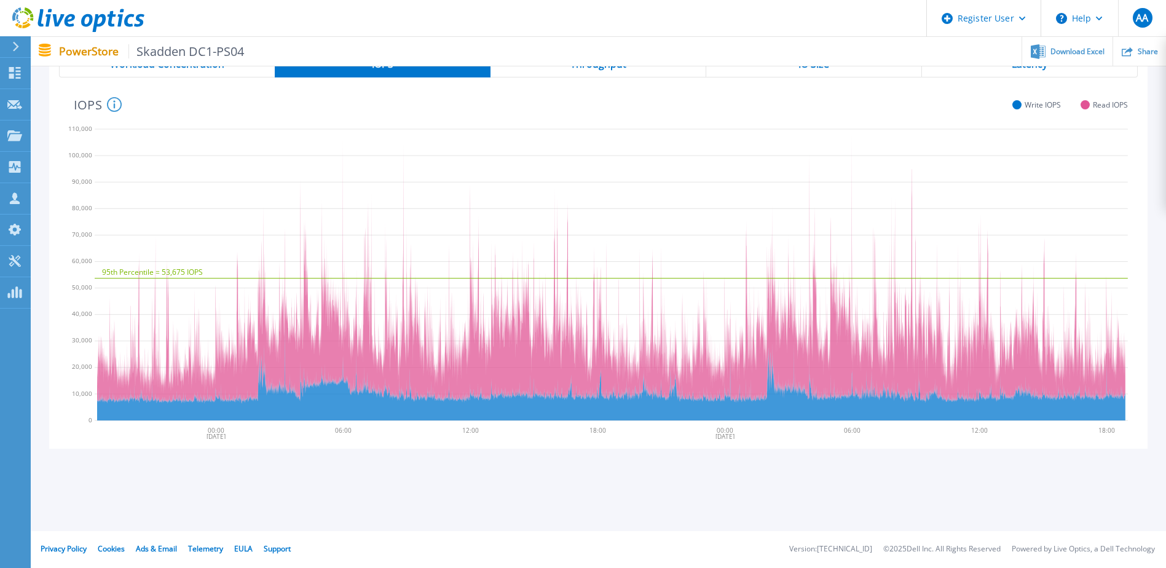
scroll to position [243, 0]
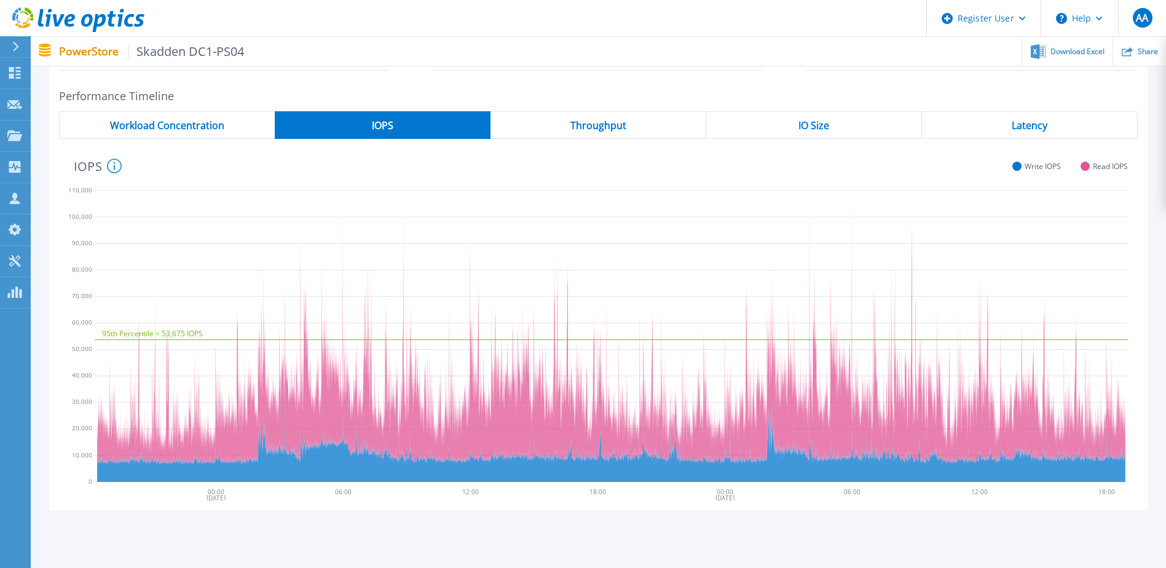
click at [1034, 120] on span "Latency" at bounding box center [1029, 125] width 36 height 10
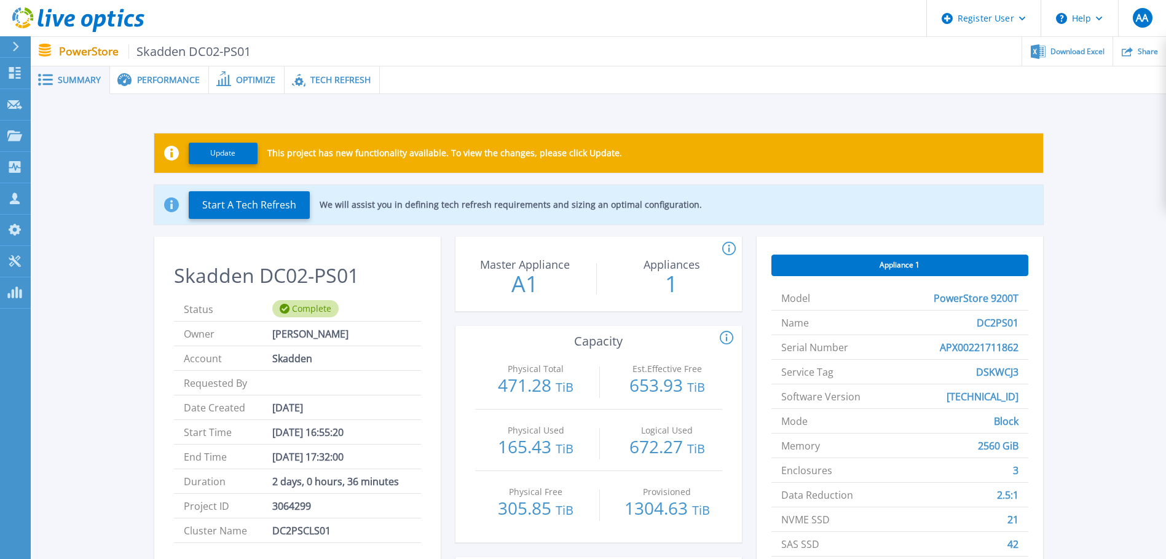
click at [301, 272] on h2 "Skadden DC02-PS01" at bounding box center [297, 275] width 247 height 23
click at [992, 323] on span "DC2PS01" at bounding box center [997, 322] width 42 height 24
copy span "DC2PS01"
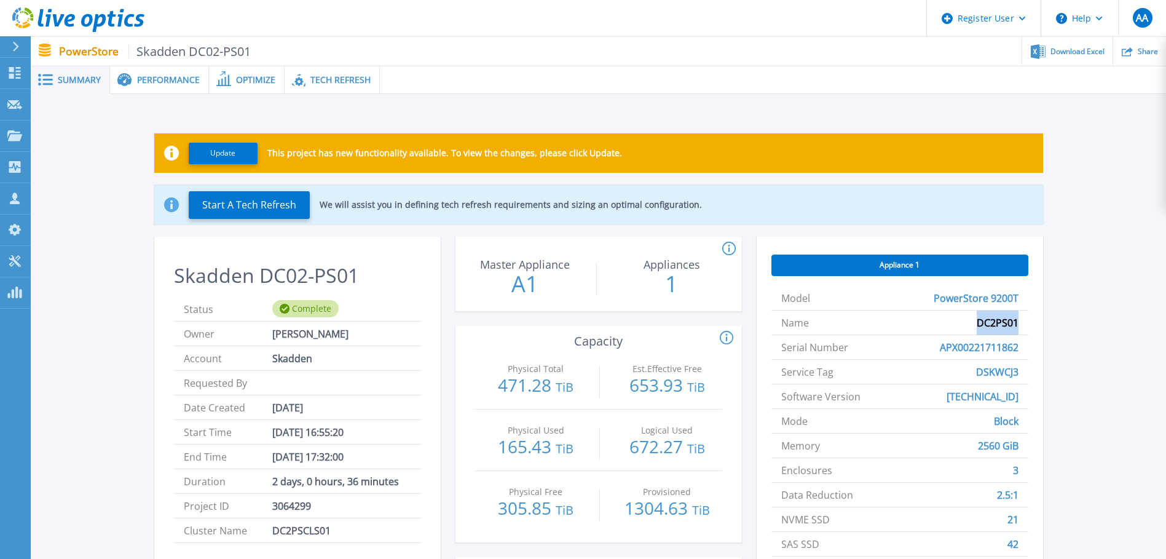
click at [992, 368] on span "DSKWCJ3" at bounding box center [997, 371] width 42 height 24
copy span "DSKWCJ3"
click at [169, 83] on span "Performance" at bounding box center [168, 80] width 63 height 9
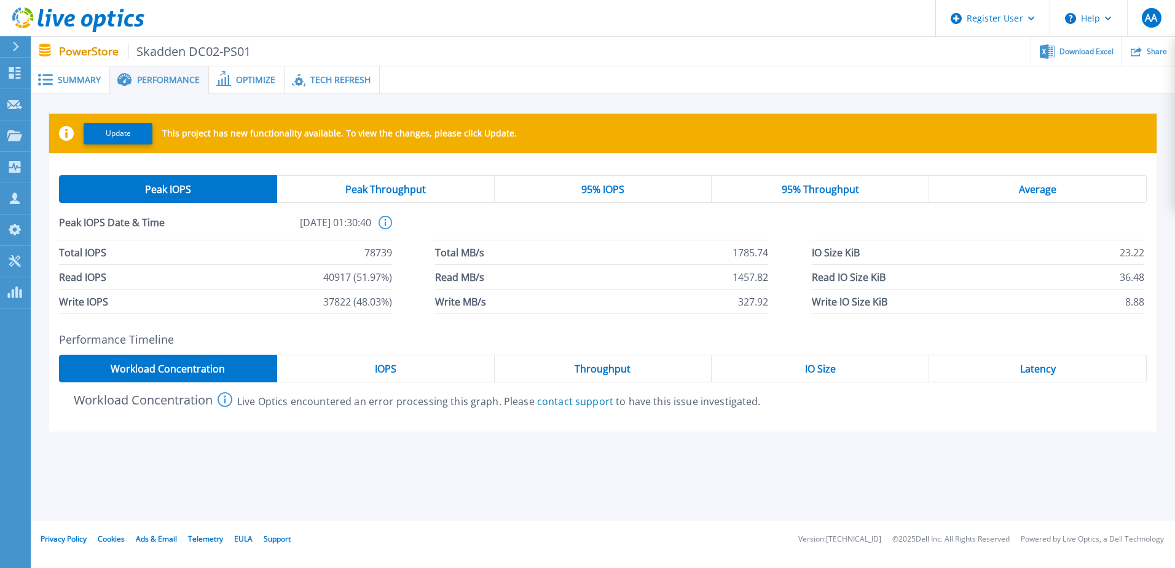
click at [372, 254] on span "78739" at bounding box center [378, 252] width 28 height 24
copy span "78739"
click at [91, 80] on span "Summary" at bounding box center [79, 80] width 43 height 9
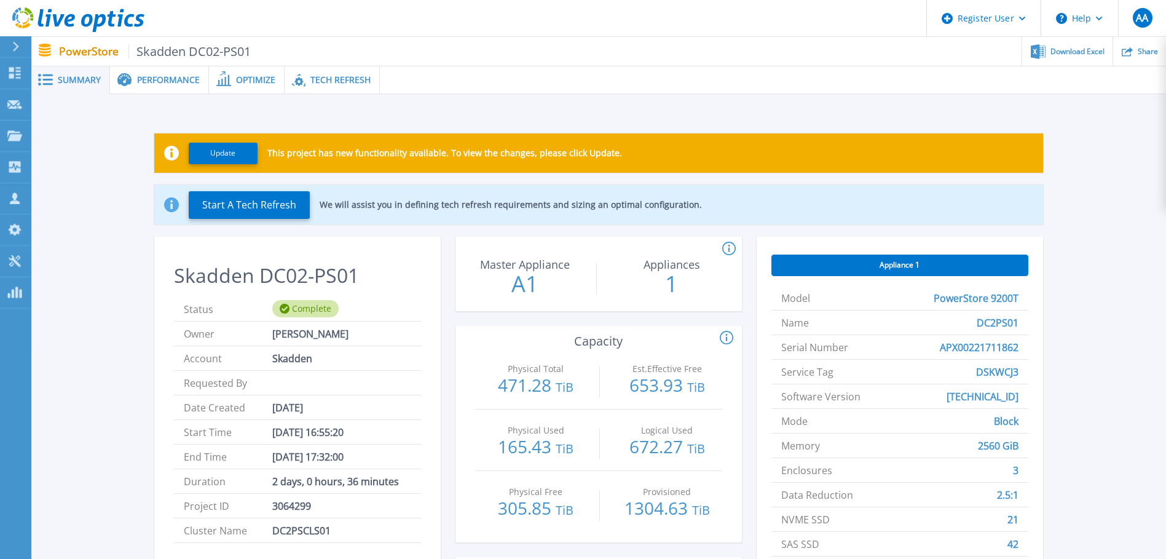
click at [519, 385] on p "471.28 TiB" at bounding box center [536, 386] width 110 height 20
copy p "471.28"
click at [143, 81] on span "Performance" at bounding box center [168, 80] width 63 height 9
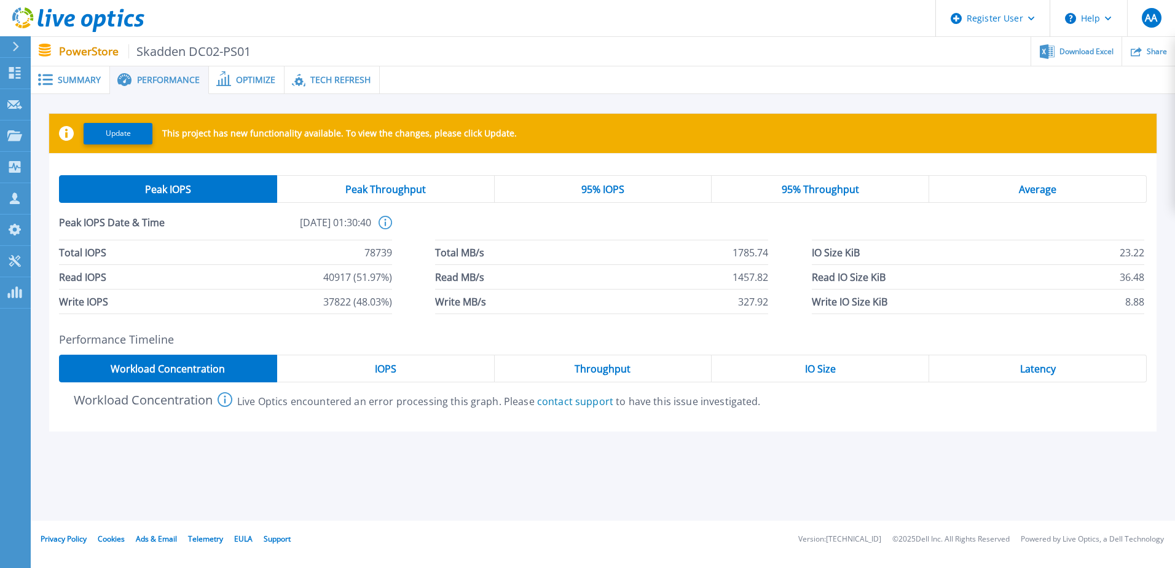
click at [418, 366] on div "IOPS" at bounding box center [386, 369] width 218 height 28
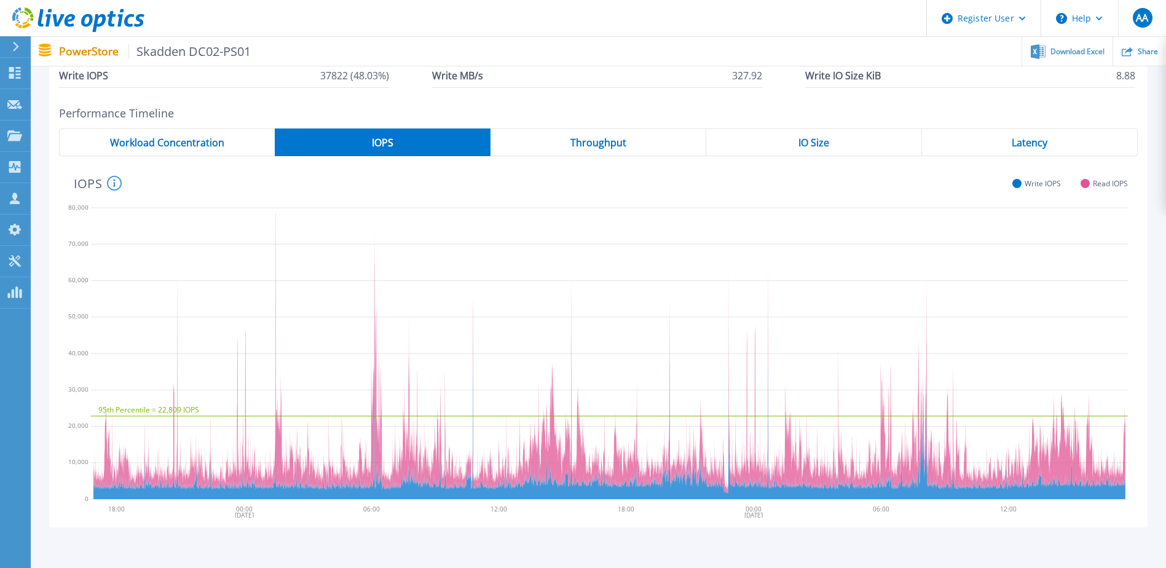
scroll to position [246, 0]
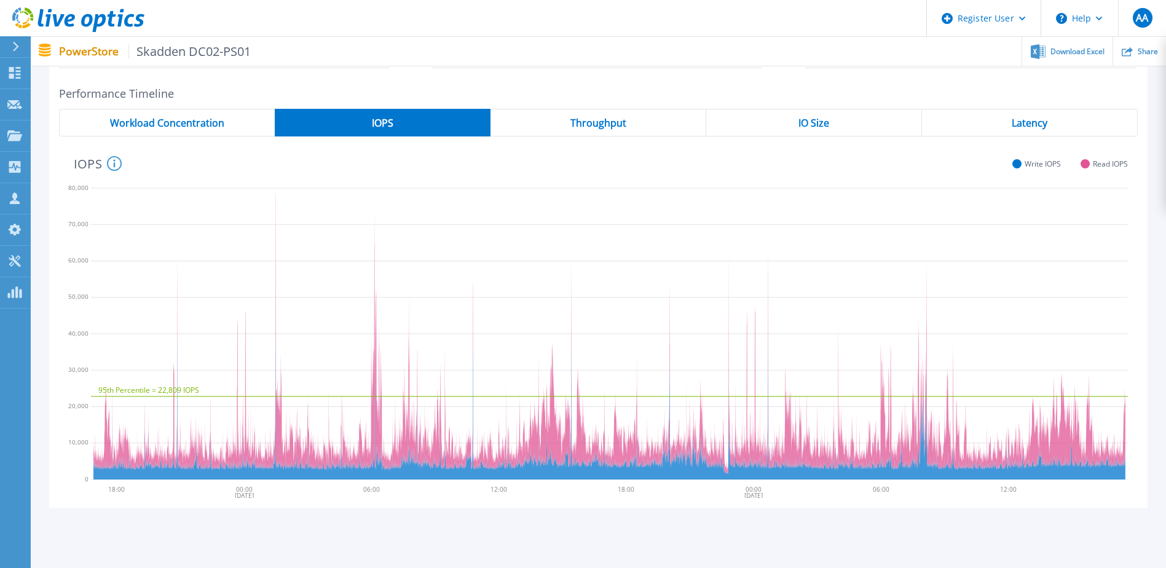
click at [1032, 116] on div "Latency" at bounding box center [1030, 123] width 216 height 28
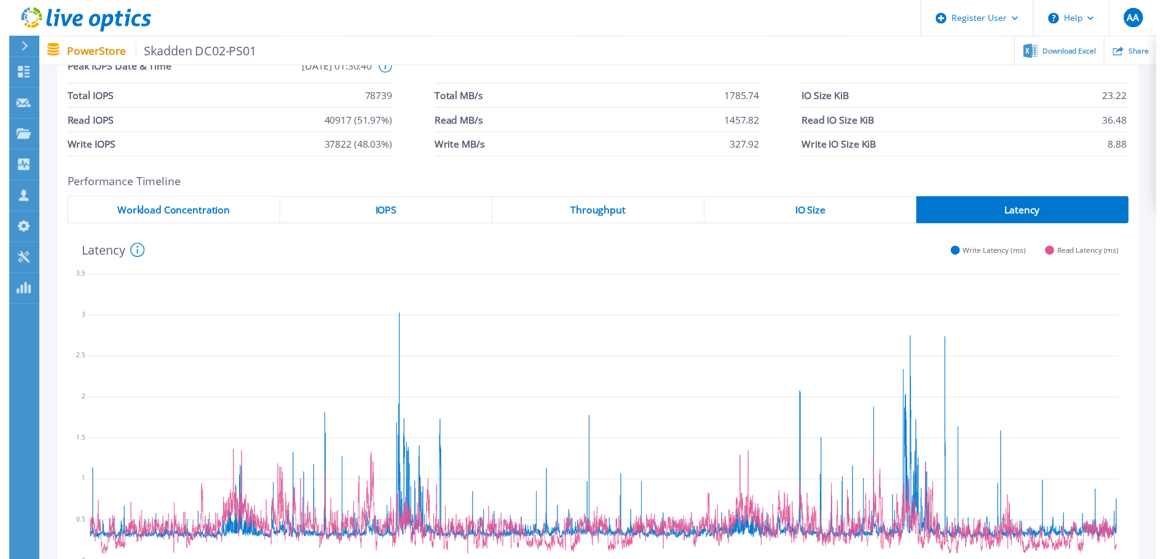
scroll to position [0, 0]
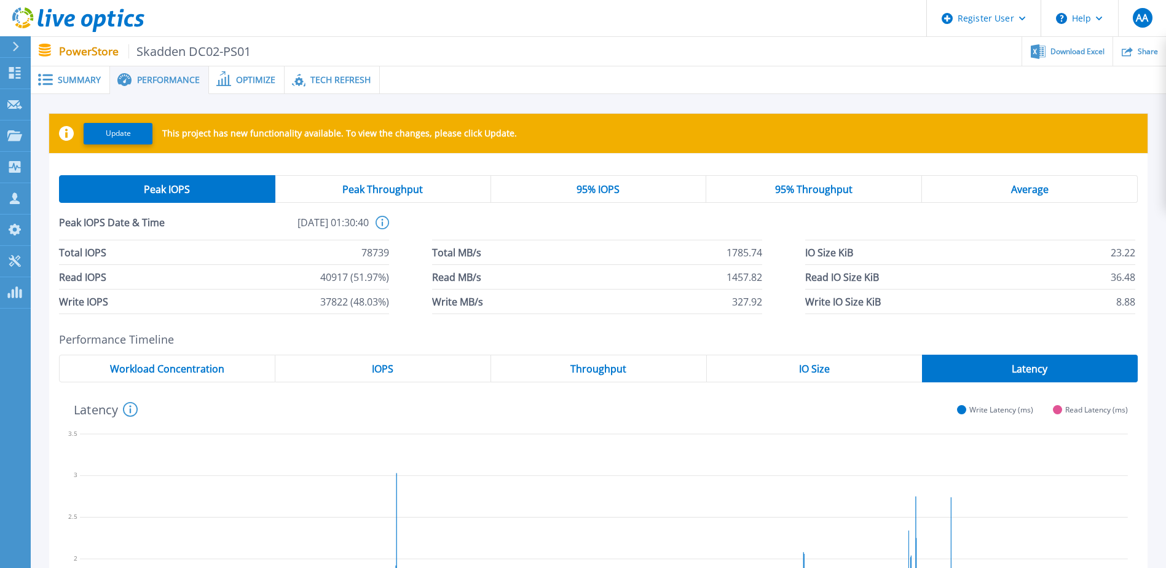
click at [571, 190] on div "95% IOPS" at bounding box center [599, 189] width 216 height 28
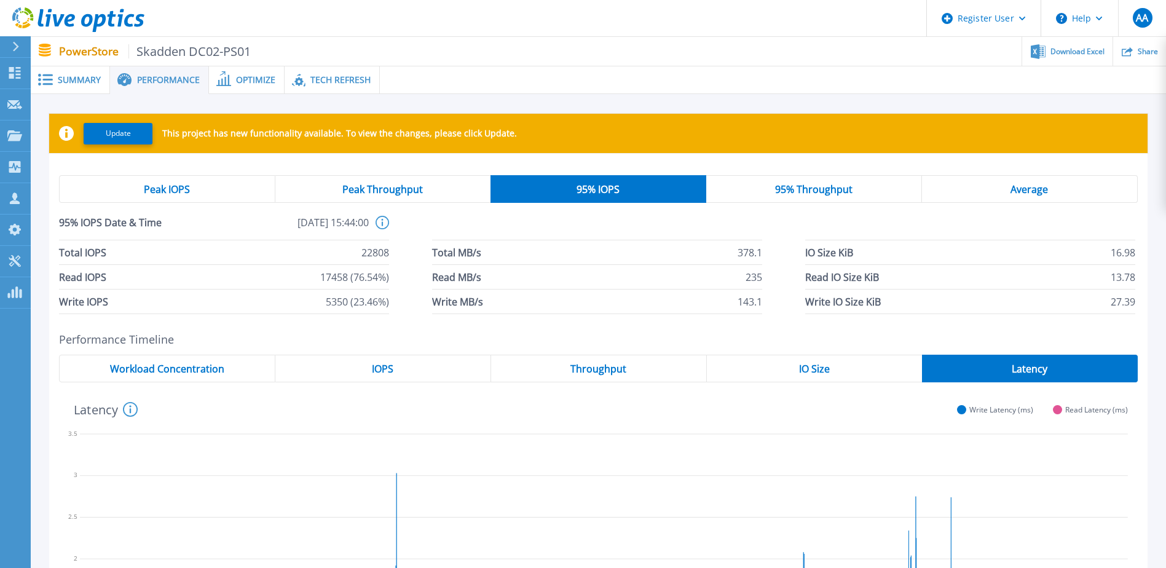
click at [377, 249] on span "22808" at bounding box center [375, 252] width 28 height 24
copy span "22808"
click at [85, 83] on span "Summary" at bounding box center [79, 80] width 43 height 9
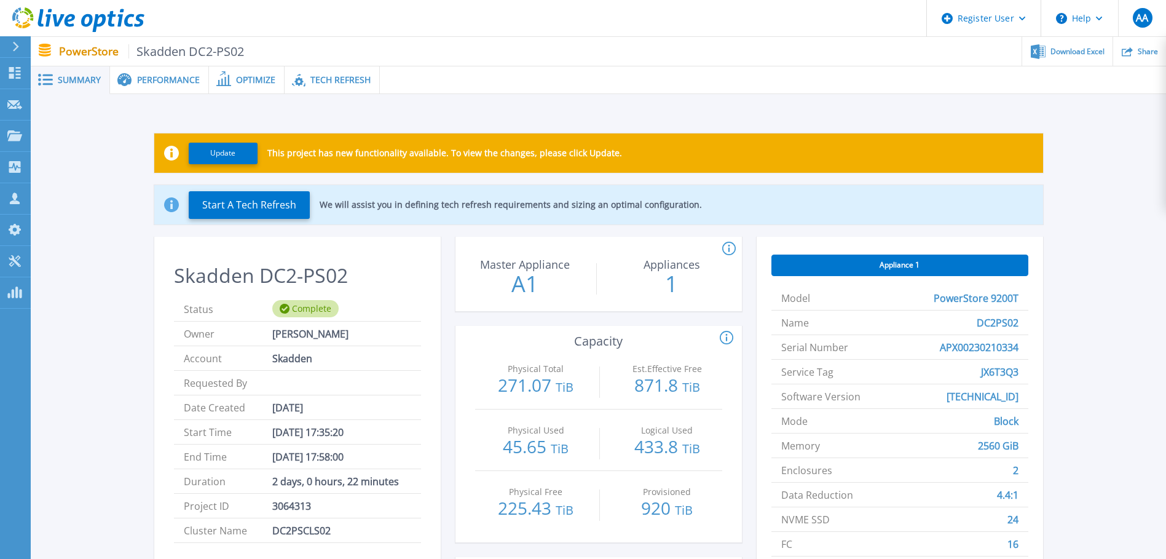
click at [538, 385] on p "271.07 TiB" at bounding box center [536, 386] width 110 height 20
copy p "271.07"
click at [1008, 320] on span "DC2PS02" at bounding box center [997, 322] width 42 height 24
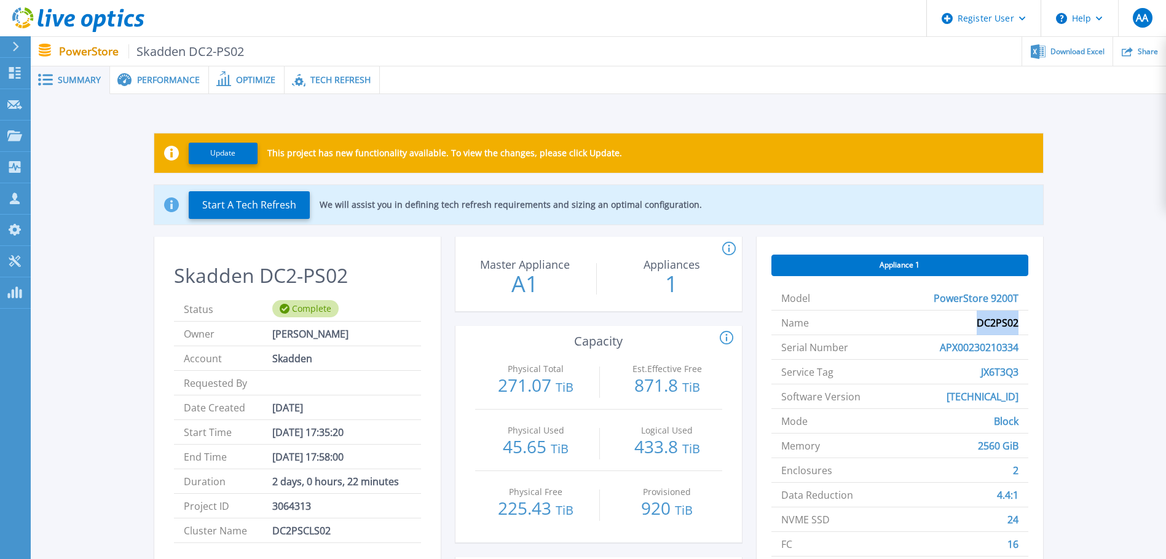
copy span "DC2PS02"
click at [1000, 371] on span "JX6T3Q3" at bounding box center [999, 371] width 37 height 24
copy span "JX6T3Q3"
click at [154, 69] on div "Performance" at bounding box center [159, 80] width 99 height 28
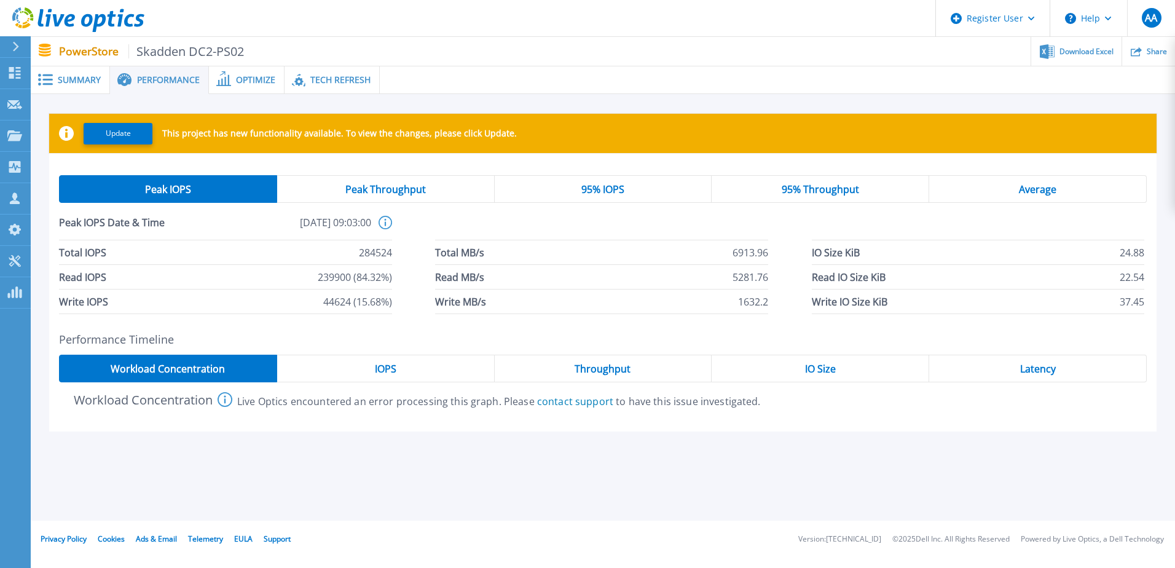
click at [614, 190] on span "95% IOPS" at bounding box center [602, 189] width 43 height 10
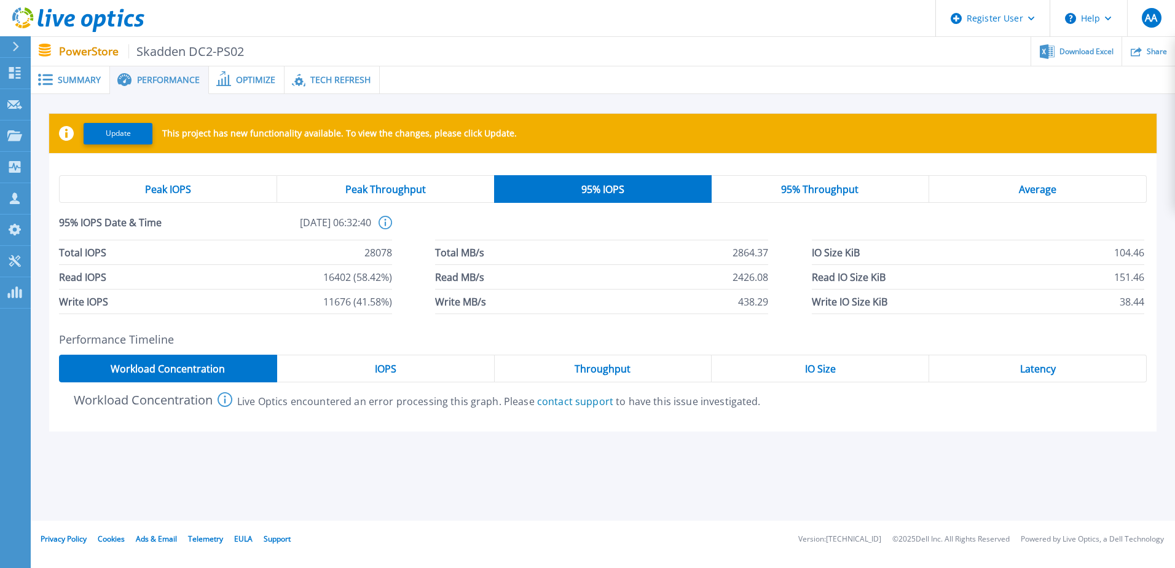
click at [377, 258] on span "28078" at bounding box center [378, 252] width 28 height 24
click at [378, 257] on span "28078" at bounding box center [378, 252] width 28 height 24
copy span "28078"
click at [468, 369] on div "IOPS" at bounding box center [386, 369] width 218 height 28
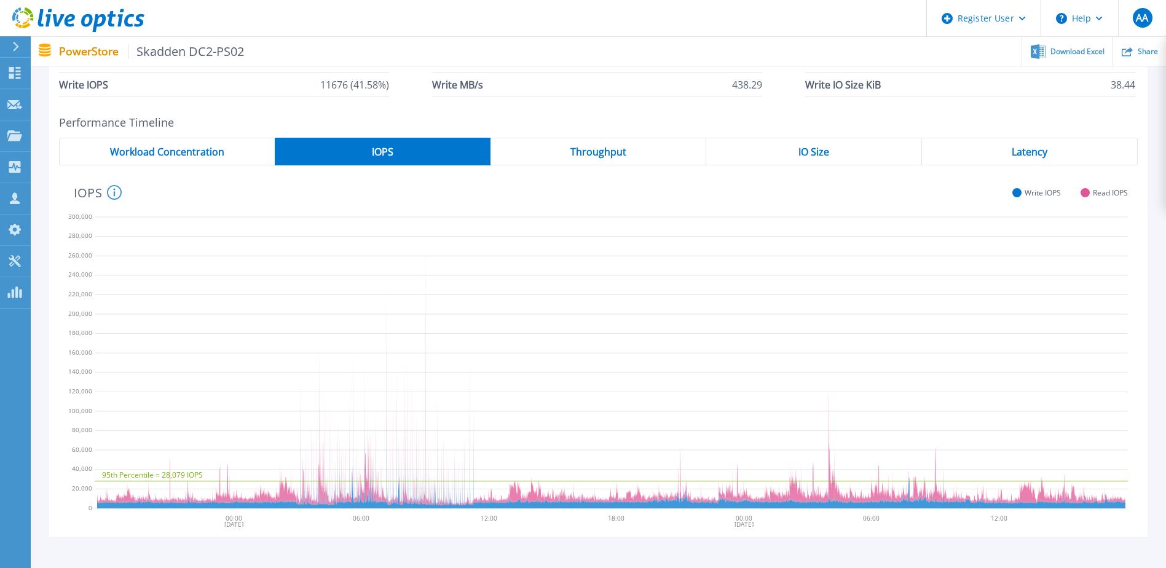
scroll to position [246, 0]
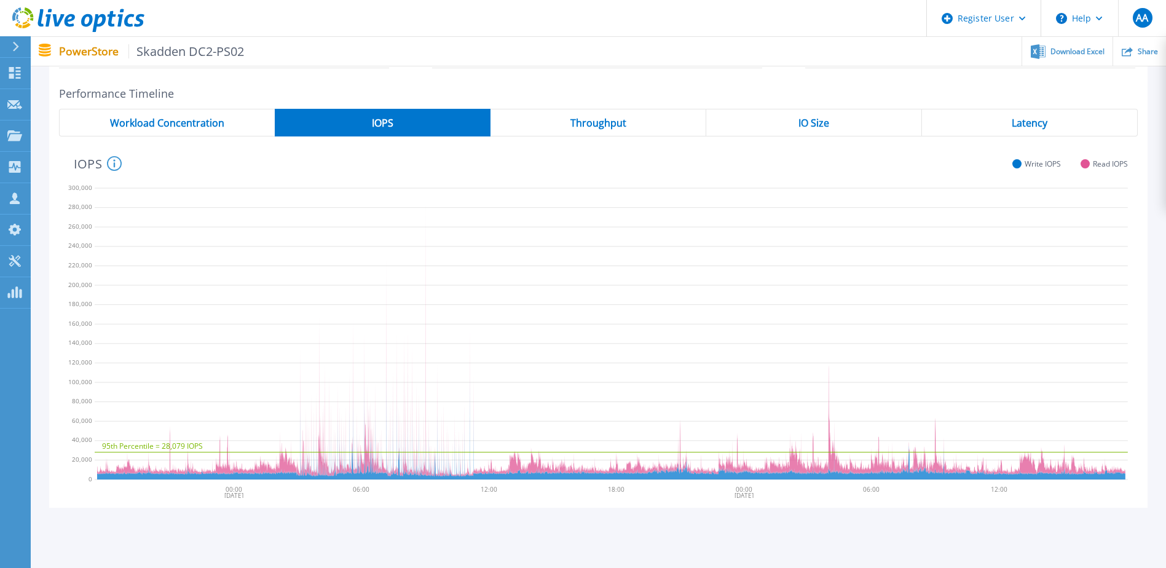
click at [69, 146] on div "IOPS System Read and Write IOPS over the period of time collected, green line i…" at bounding box center [593, 162] width 1069 height 32
click at [1027, 127] on span "Latency" at bounding box center [1029, 123] width 36 height 10
